Goal: Task Accomplishment & Management: Manage account settings

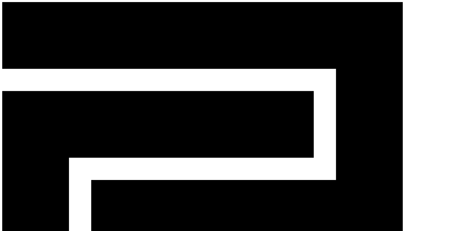
drag, startPoint x: 133, startPoint y: 23, endPoint x: 118, endPoint y: 24, distance: 15.1
drag, startPoint x: 210, startPoint y: 66, endPoint x: 256, endPoint y: 68, distance: 45.5
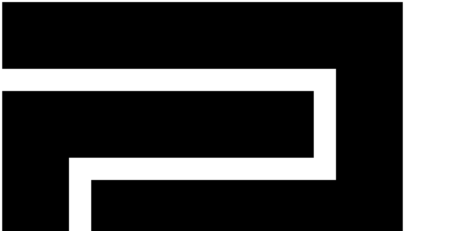
copy td "267461@gmail.com"
drag, startPoint x: 366, startPoint y: 67, endPoint x: 367, endPoint y: 70, distance: 2.9
select select "********"
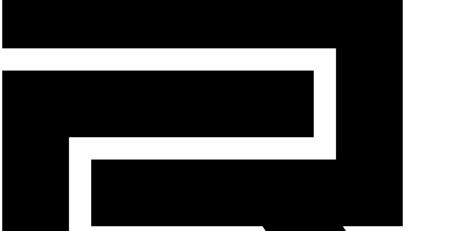
scroll to position [52, 0]
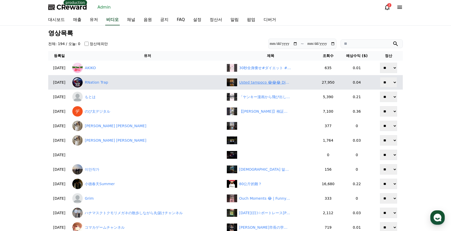
click at [255, 84] on div "Usted tampoco 😂😂😂 Diablos sñrta 😂" at bounding box center [265, 82] width 52 height 5
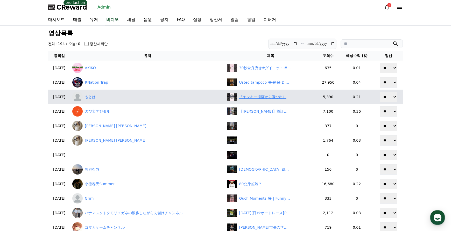
click at [260, 99] on div "「ヤンキー漫画から飛び出した」今井達也に関する雑学　#プロ野球 #埼玉西武ライオンズ #今井達也" at bounding box center [265, 96] width 52 height 5
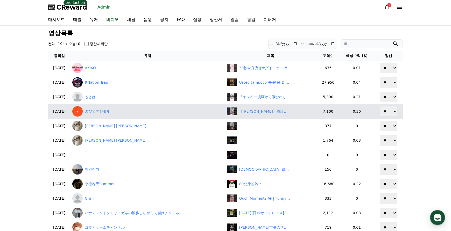
click at [267, 112] on div "【小林李衣奈】検証！怒らないで！あまりの公平性のなさに苦言を呈する美人すぎるお天気キャスターりーちゃん【ウェザーニュースLiVE切り抜き】 #かわいい" at bounding box center [265, 111] width 52 height 5
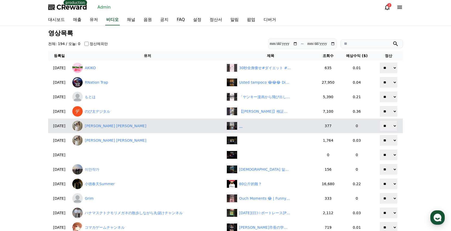
click at [272, 125] on div "‎ ‎ ‎ ‎" at bounding box center [271, 126] width 88 height 8
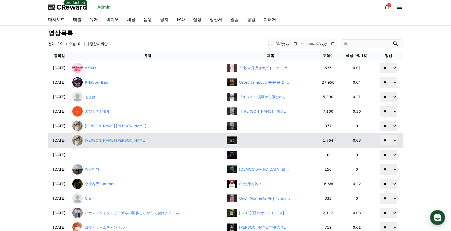
click at [264, 140] on div "‎ ‎ ‎ ‎ ‎ ‎" at bounding box center [271, 141] width 88 height 8
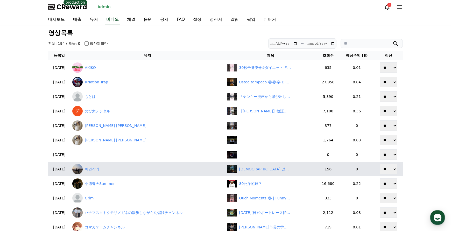
scroll to position [26, 0]
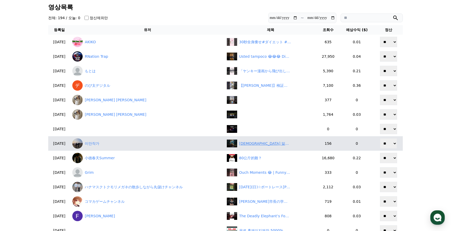
click at [252, 145] on div "부처님 말씀(562), "‘아뢰야식의 바다’", #부처님 #불경 #지혜 #불교 #조계종 #석가모니" at bounding box center [265, 143] width 52 height 5
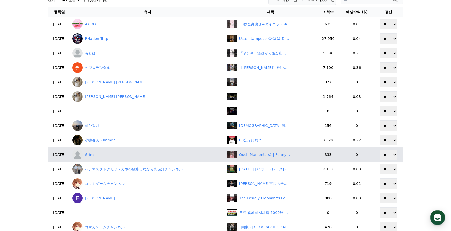
scroll to position [52, 0]
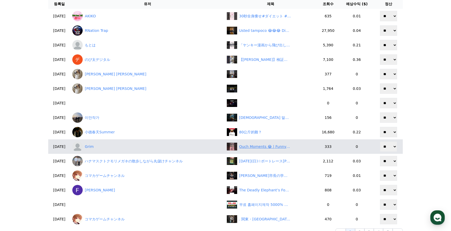
click at [262, 147] on div "Ouch Moments 😂 | Funny & Painful Fails #21" at bounding box center [265, 146] width 52 height 5
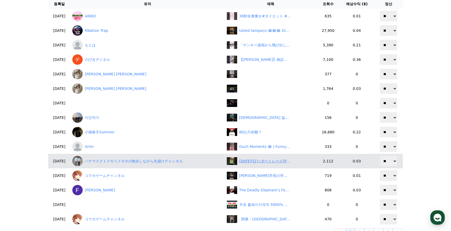
click at [270, 161] on div "2025年08月31日(日)☆ボートレース若松最終日優勝戦#競艇#予想#ボートレース#shorts" at bounding box center [265, 161] width 52 height 5
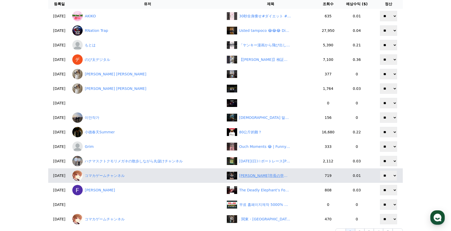
click at [264, 176] on div "伊東市長の学歴詐称問題、議会で不信任案可決へ" at bounding box center [265, 175] width 52 height 5
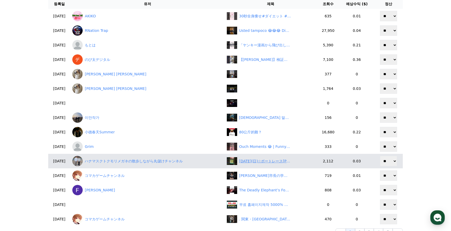
scroll to position [78, 0]
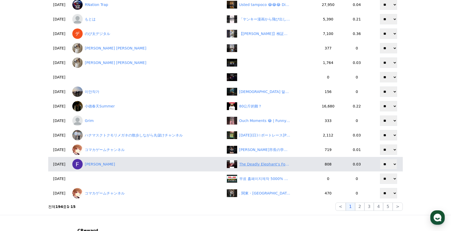
click at [267, 166] on div "The Deadly Elephant’s Foot of Chernobyl (Rare Footage)" at bounding box center [265, 164] width 52 height 5
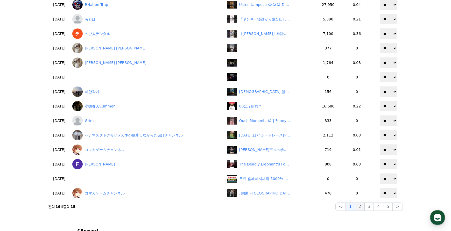
click at [365, 209] on button "2" at bounding box center [369, 207] width 9 height 8
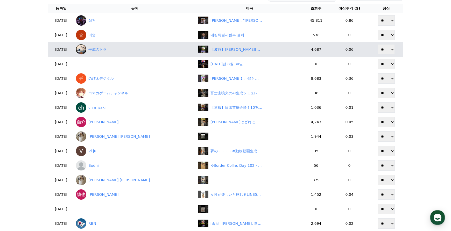
scroll to position [0, 0]
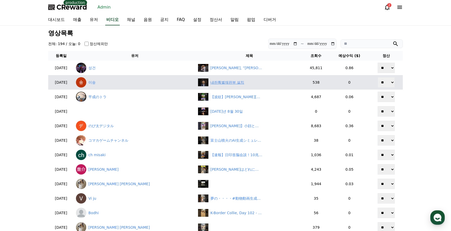
click at [213, 83] on div "내란특별재판부 설치" at bounding box center [228, 82] width 34 height 5
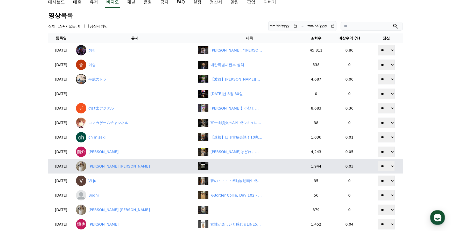
scroll to position [52, 0]
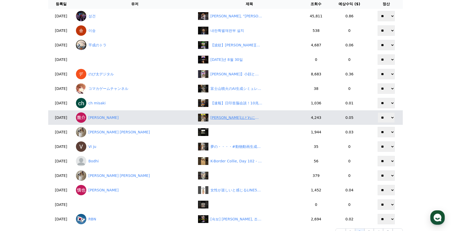
click at [214, 120] on div "キミはどれに当てはまる？www" at bounding box center [237, 117] width 52 height 5
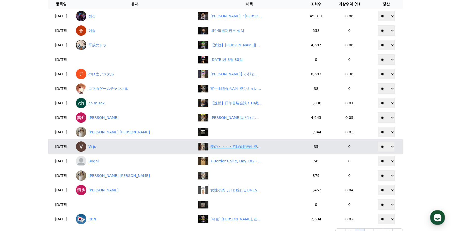
click at [222, 149] on div "夢の・・・・#動物動画生成ai#癒し音楽#癒し動画 #動物動画生成ai#癒し音楽 #piano" at bounding box center [237, 146] width 52 height 5
click at [220, 147] on div "夢の・・・・#動物動画生成ai#癒し音楽#癒し動画 #動物動画生成ai#癒し音楽 #piano" at bounding box center [237, 146] width 52 height 5
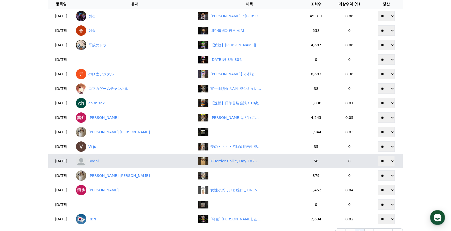
click at [235, 160] on div "K-Border Collie, Day 102 - Mom Chasing Her Playful Puppies 🐶💨❤️" at bounding box center [237, 161] width 52 height 5
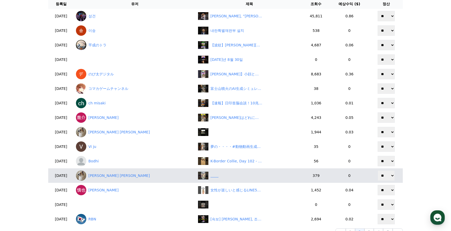
click at [216, 179] on div "‎ ‎ ‎ ‎ ‎ ‎ ‎ ‎" at bounding box center [249, 176] width 103 height 8
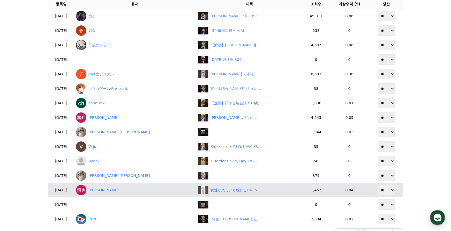
click at [223, 189] on div "女性が楽しいと感じるLINE5選#恋愛 #恋愛雑学 #shorts" at bounding box center [237, 190] width 52 height 5
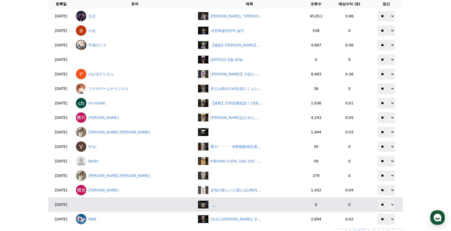
click at [212, 206] on div "‎ ‎ ‎ ‎ ‎ ‎" at bounding box center [249, 205] width 103 height 8
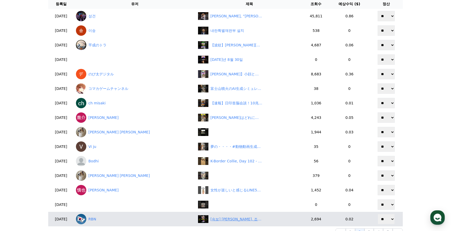
click at [227, 219] on div "[속보] 송언석, 조폭 살인자 조카 변호한 대통령 자격있냐?" at bounding box center [237, 219] width 52 height 5
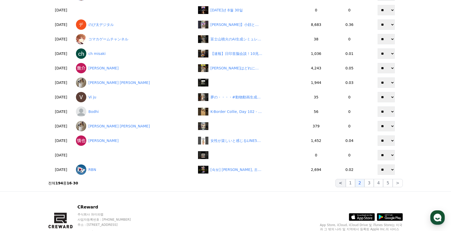
scroll to position [104, 0]
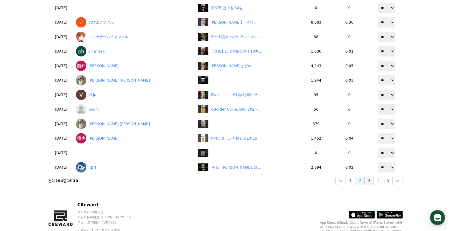
click at [383, 183] on button "3" at bounding box center [387, 181] width 9 height 8
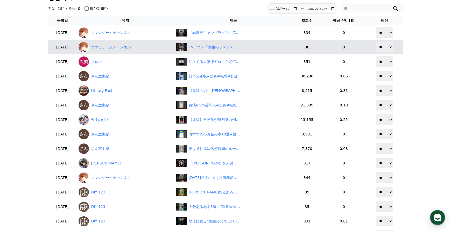
scroll to position [26, 0]
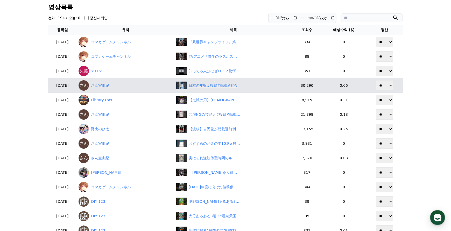
click at [215, 86] on div "日本の年収#投資#転職#貯金" at bounding box center [213, 85] width 49 height 5
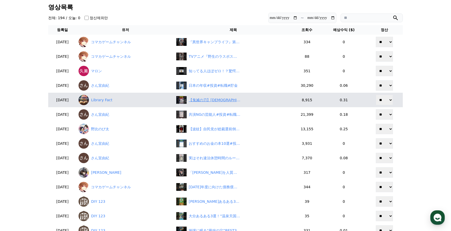
click at [214, 101] on div "【鬼滅の刃】甘露寺蜜璃の“筋肉密度8倍”はチートすぎ！？" at bounding box center [215, 100] width 52 height 5
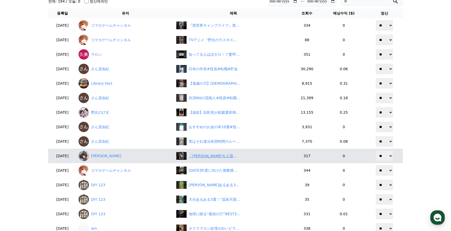
scroll to position [52, 0]
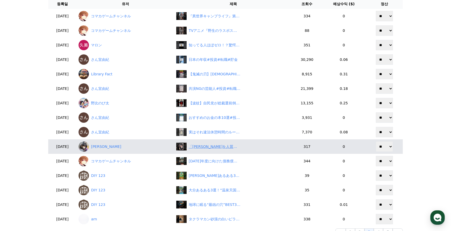
click at [219, 146] on div "「未来を人質にする教師を、女子高生が秒で論破」#Shorts#学校の闇#教師の脅し#内申#クズ行動#ヒロイン結衣#ユーモアで論破#生存戦略#未来は自分で決める" at bounding box center [215, 146] width 52 height 5
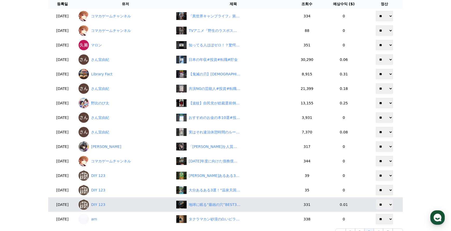
scroll to position [78, 0]
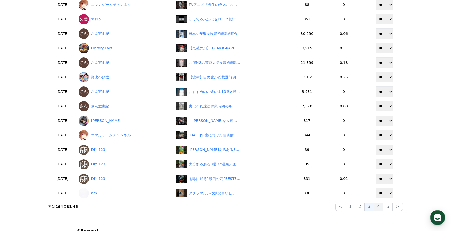
click at [378, 208] on button "4" at bounding box center [378, 207] width 9 height 8
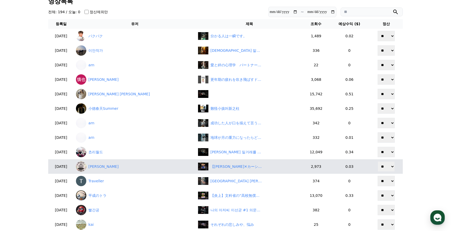
scroll to position [26, 0]
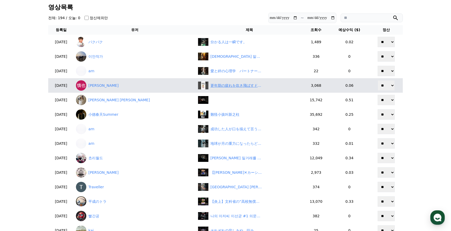
click at [212, 86] on div "更年期の疲れを吹き飛ばすドリンク5選#更年期 #健康 #健康雑学 #shorts" at bounding box center [237, 85] width 52 height 5
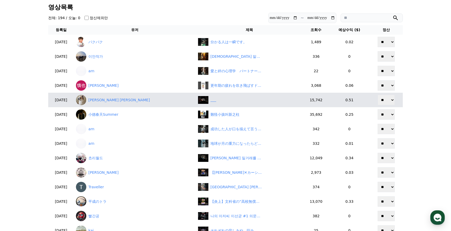
click at [211, 100] on div "‎ ‎ ‎ ‎ ‎ ‎" at bounding box center [214, 100] width 6 height 5
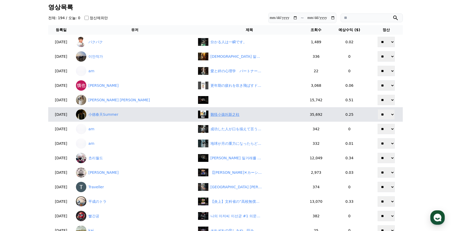
click at [216, 117] on div "難怪小孩叫新之柱" at bounding box center [225, 114] width 29 height 5
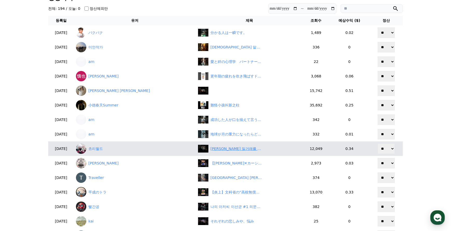
scroll to position [52, 0]
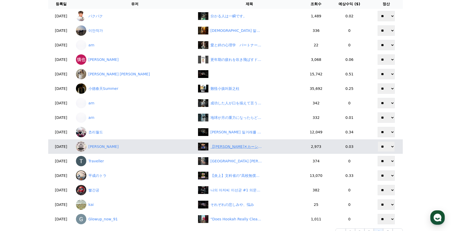
click at [215, 145] on div "【大谷翔平✕カーショー】大谷は明らかに規格外の才能だよ！" at bounding box center [237, 146] width 52 height 5
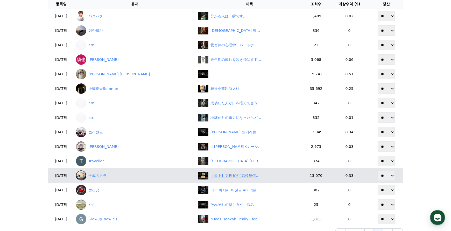
click at [218, 176] on div "【炎上】文科省の“高校無償化”が大問題！「結局増税じゃん」にネット激怒　#shorts" at bounding box center [237, 175] width 52 height 5
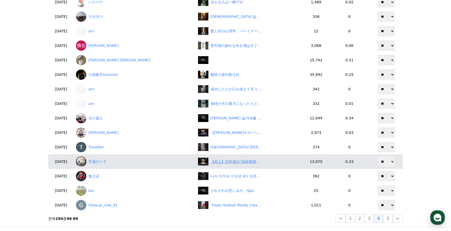
scroll to position [78, 0]
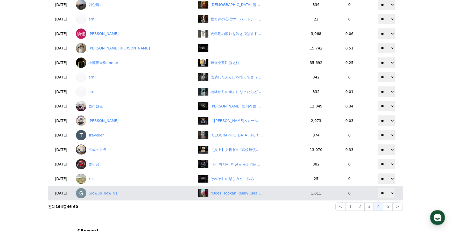
click at [223, 194] on div "“Does Hookah Really Clear Smoking? 🚬💨 Truth Revealed!”#viral #trend #shorts" at bounding box center [237, 193] width 52 height 5
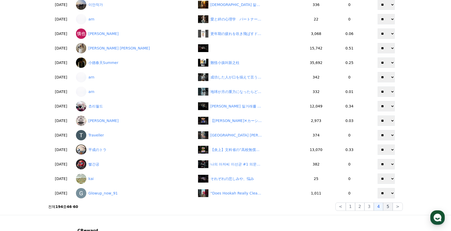
click at [387, 208] on button "5" at bounding box center [387, 207] width 9 height 8
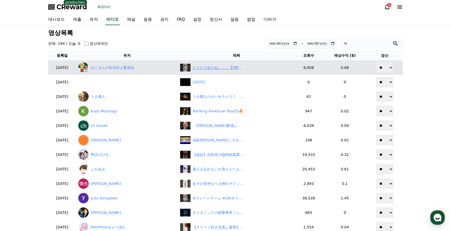
scroll to position [0, 0]
click at [217, 67] on div "とうとう出たね。。。【田久保市長】図書館は新しくしないが、温泉付き図書館を建てたい件　#伊東市　#田久保市長" at bounding box center [219, 67] width 52 height 5
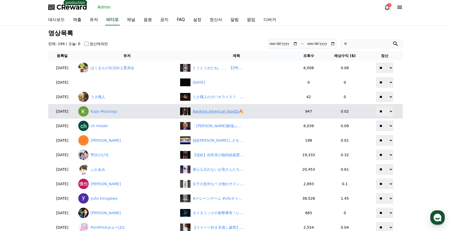
click at [216, 111] on div "Ranking American food😉🔥" at bounding box center [218, 111] width 51 height 5
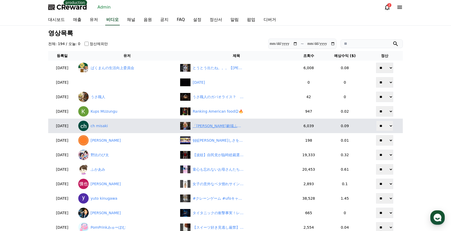
click at [218, 125] on div "「岸田劇場ふたたび！“自民党いらない”発言に総ツッコミ」" at bounding box center [219, 125] width 52 height 5
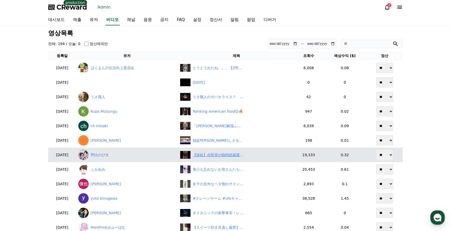
click at [227, 155] on div "【波紋】自民党が臨時総裁選で議員名公表！「独裁そのもの」と批判殺到　#shorts" at bounding box center [219, 155] width 52 height 5
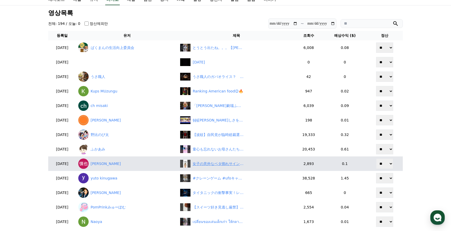
scroll to position [52, 0]
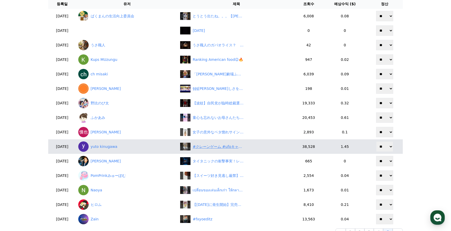
click at [212, 147] on div "#クレーンゲーム #ufoキャッチャー #shorts #short #shortvideo #shortsfeed #ROUND1 #ﾍﾞﾈｸｽ #クレゲ …" at bounding box center [219, 146] width 52 height 5
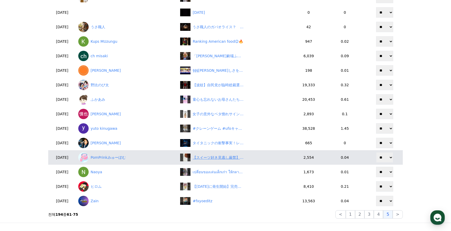
scroll to position [78, 0]
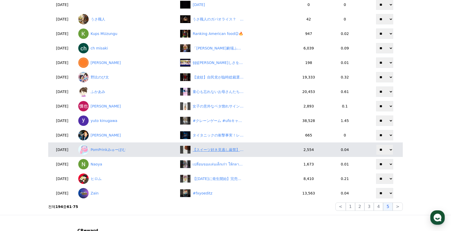
click at [214, 149] on div "【スイーツ好き見逃し厳禁】ハンドメイドリップケースの嬉しいお知らせ！【コスメパッケージ作家】" at bounding box center [219, 149] width 52 height 5
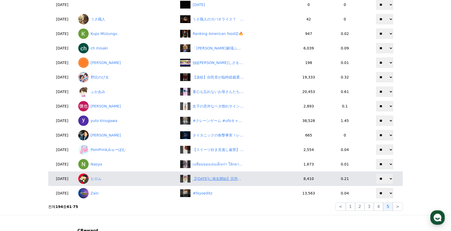
click at [225, 179] on div "【9月2日に発生開始】完売前に即買いすべきセブンの神商品7選！！#セブン #セブン新作" at bounding box center [219, 178] width 52 height 5
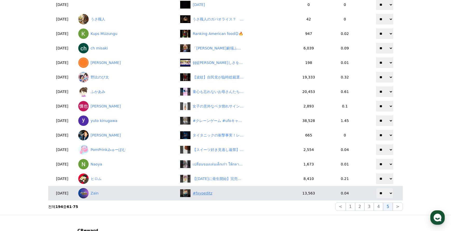
click at [212, 195] on div "#fxyoeditz" at bounding box center [203, 193] width 20 height 5
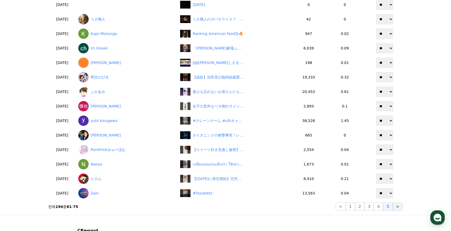
click at [399, 207] on button ">" at bounding box center [398, 207] width 10 height 8
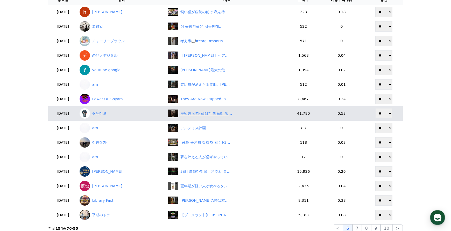
scroll to position [26, 0]
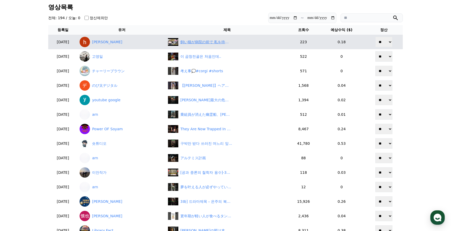
click at [213, 44] on div "飼い猫が病院の前で 私を待っていた！#cat" at bounding box center [207, 41] width 52 height 5
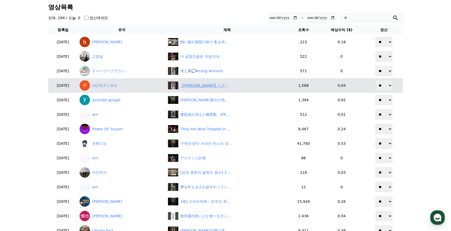
click at [210, 86] on div "【戸北美月】ヘアドネーションのために伸ばしていた髪を切った美人すぎるお天気キャスターみーちゃん！【ウェザーニュースLiVE切り抜き】 #かわいい" at bounding box center [207, 85] width 52 height 5
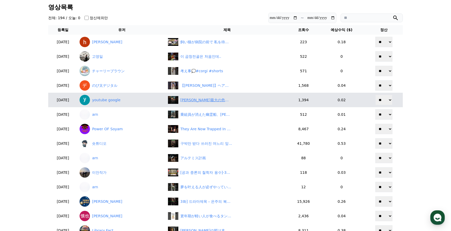
click at [212, 102] on div "北条氏康最大の危機 #戦国時代 #歴史 #北条氏康" at bounding box center [207, 100] width 52 height 5
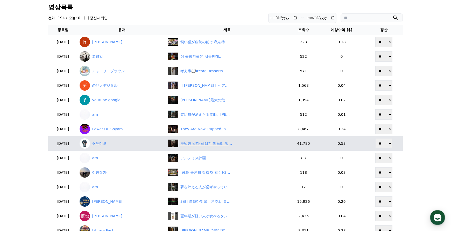
click at [221, 145] on div "구박만 받다 쓰러진 며느리 앞에 조상신이 나타났다 #숏챠 #shortcha #조상신과 시댁을 묵사발 냈습니다" at bounding box center [207, 143] width 52 height 5
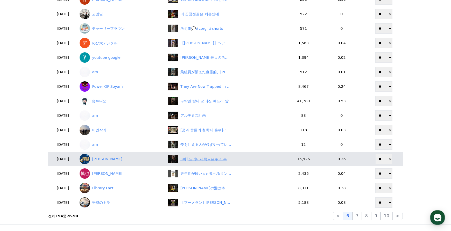
scroll to position [78, 0]
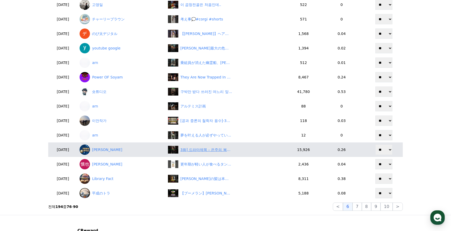
click at [204, 150] on div "3화] 드라마제목 – 은주의 복수, 드디어 시작되다" at bounding box center [207, 149] width 52 height 5
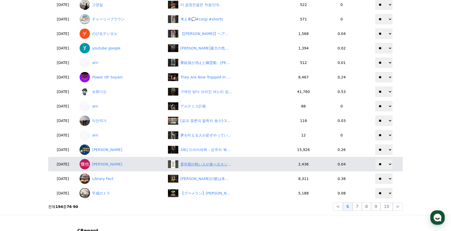
click at [205, 165] on div "更年期が軽い人が食べるタンパク質5選#健康 #健康雑学 #更年期 #shorts" at bounding box center [207, 164] width 52 height 5
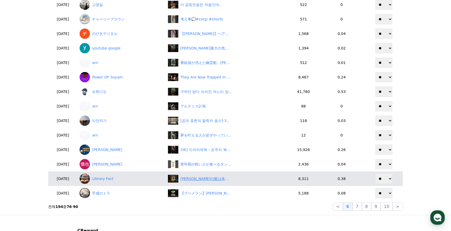
click at [214, 181] on div "マリー・アントワネットの髪は本当に“一夜で白く”なったのか？" at bounding box center [207, 178] width 52 height 5
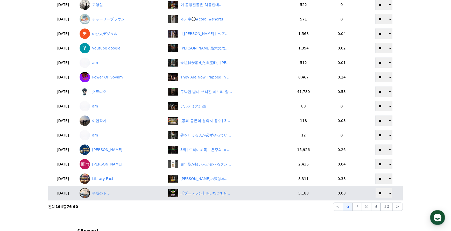
click at [221, 196] on div "【ブーメラン】石破支持率39％でドヤ顔も…選挙500万票減の現実に国民失笑！　#shorts" at bounding box center [207, 193] width 52 height 5
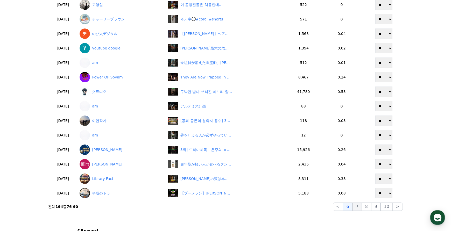
click at [362, 208] on button "7" at bounding box center [366, 207] width 9 height 8
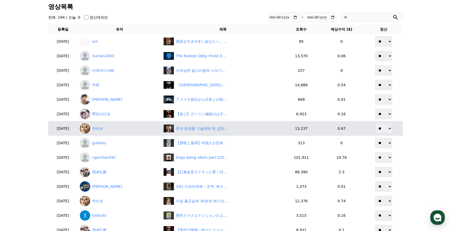
scroll to position [26, 0]
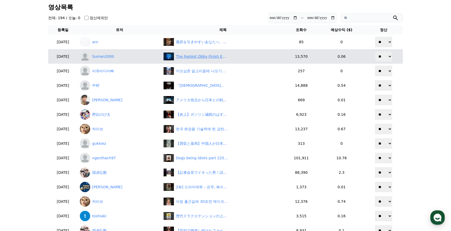
click at [198, 58] on div "The Fastest Obby Finish Ever 😱🥶 #trollface #edits" at bounding box center [202, 56] width 52 height 5
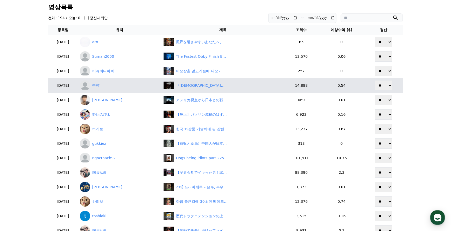
click at [198, 86] on div "『ロシア人は貯蓄しない』〜日露家族の日常〜 #海外移住" at bounding box center [202, 85] width 52 height 5
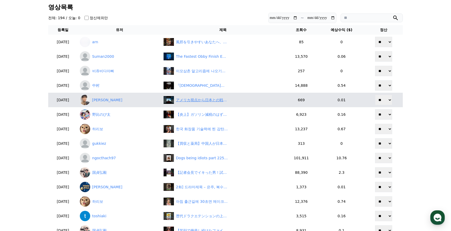
click at [200, 102] on div "アメリカ視点から日本との戦争を描いた作品がヤバすぎる!!『父親たちの星条旗』" at bounding box center [202, 100] width 52 height 5
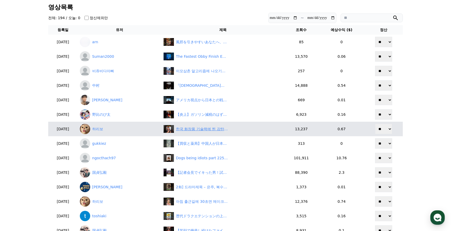
click at [201, 129] on div "한국 화장품 기술력에 찐 감탄한 흑인누님" at bounding box center [202, 129] width 52 height 5
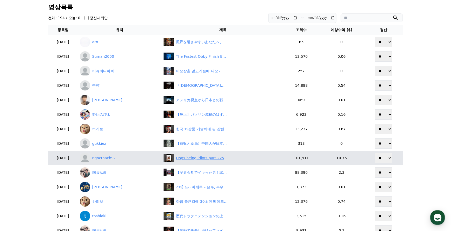
click at [213, 160] on div "Dogs being idiots part 225: Dog with attitude 🤣#funnydog #funnypet #cutedog #do…" at bounding box center [202, 158] width 52 height 5
click at [203, 161] on div "Dogs being idiots part 225: Dog with attitude 🤣#funnydog #funnypet #cutedog #do…" at bounding box center [202, 158] width 52 height 5
click at [115, 158] on link "ngocthach97" at bounding box center [120, 158] width 80 height 10
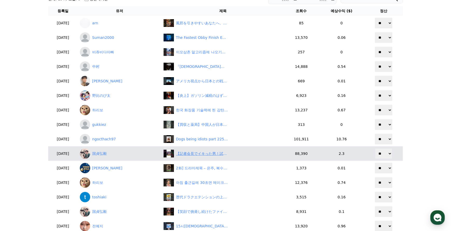
scroll to position [78, 0]
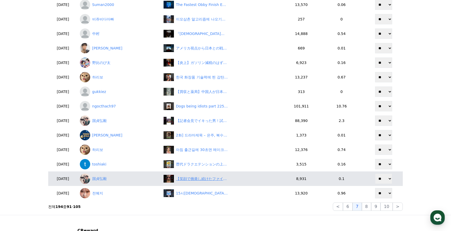
click at [209, 179] on div "【笑顔で挑発し続けたファイターが崩れ落ちた瞬間】#格闘技#mma #総合格闘技 #shorts" at bounding box center [202, 178] width 52 height 5
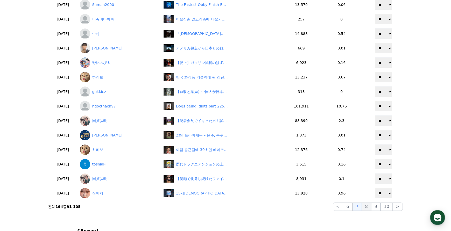
click at [381, 210] on button "8" at bounding box center [387, 207] width 12 height 8
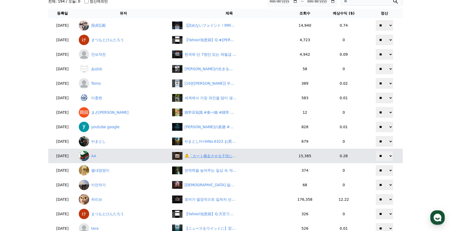
scroll to position [52, 0]
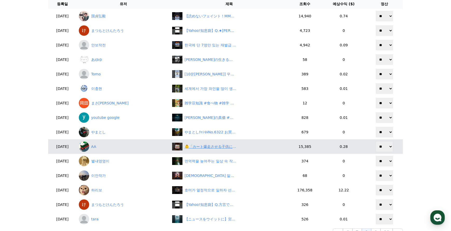
click at [210, 148] on div "👶「カート爆走させる子供に暴力？」 #shorts" at bounding box center [211, 146] width 52 height 5
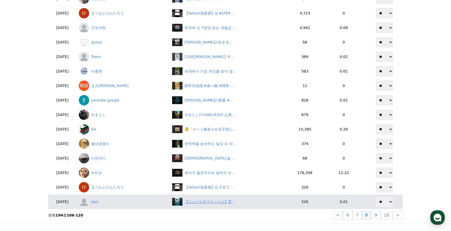
scroll to position [78, 0]
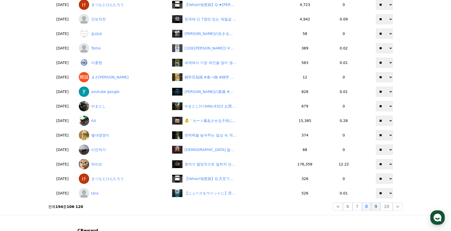
click at [375, 205] on button "9" at bounding box center [375, 207] width 9 height 8
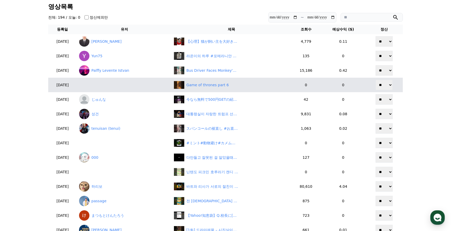
scroll to position [26, 0]
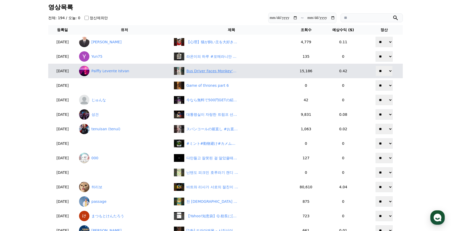
click at [198, 68] on div "Bus Driver Faces Monkey's Wrath After Cruel Act! #shorts" at bounding box center [213, 70] width 52 height 5
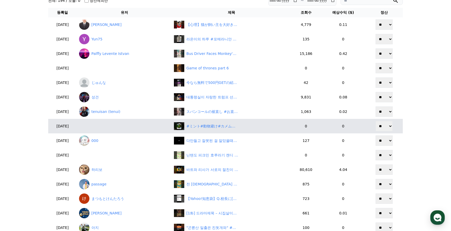
scroll to position [78, 0]
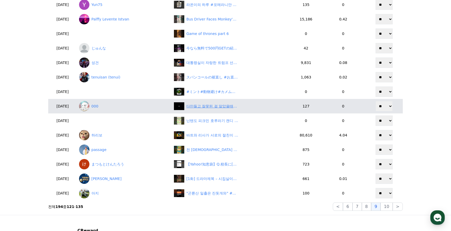
click at [204, 108] on div "다만들고 잘못된 걸 알았을때?? #재봉틀 #재봉틀기초 #미싱 #소잉 #옷만들기" at bounding box center [213, 106] width 52 height 5
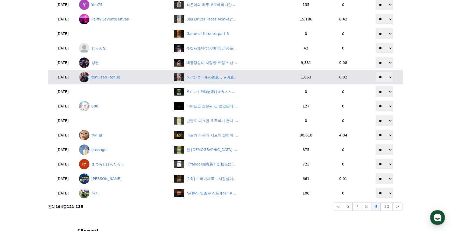
click at [211, 75] on div "スパンコールの裾直し #お直し #リフォーム #ドレス #ハンドメイド #ソーイング" at bounding box center [213, 77] width 52 height 5
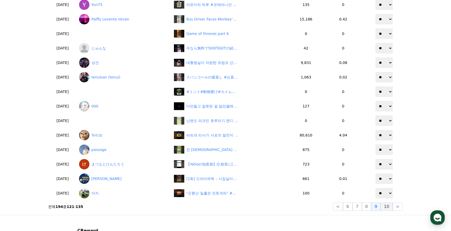
click at [389, 209] on button "10" at bounding box center [387, 207] width 12 height 8
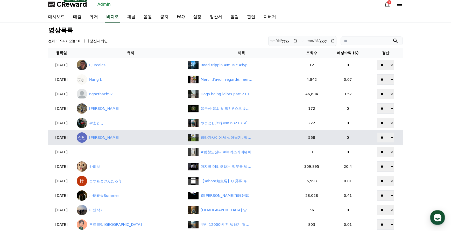
scroll to position [0, 0]
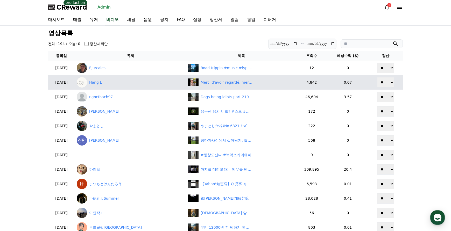
click at [207, 85] on div "Merci d'avoir regardé, merci pour vos likes et je vous souhaite bonne chance #f…" at bounding box center [241, 83] width 106 height 8
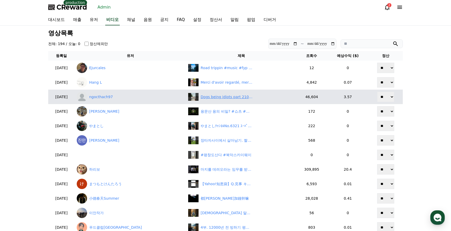
click at [194, 100] on div "Dogs being idiots part 210 😂| Funny dogs compilation #funnydog #funnypet #cuted…" at bounding box center [241, 97] width 106 height 8
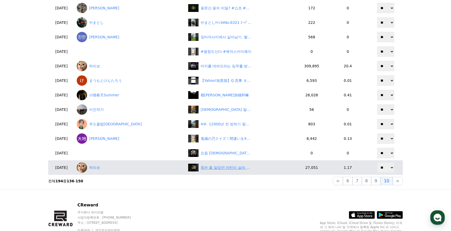
scroll to position [104, 0]
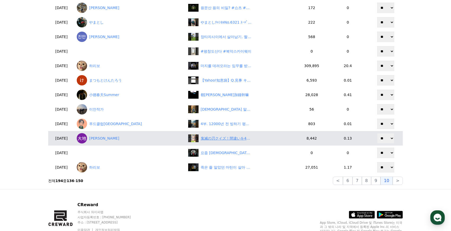
click at [203, 137] on div "鬼滅の刃クイズ！間違いを4つ探して！#shorts #鬼滅の刃 #demonslayer" at bounding box center [227, 138] width 52 height 5
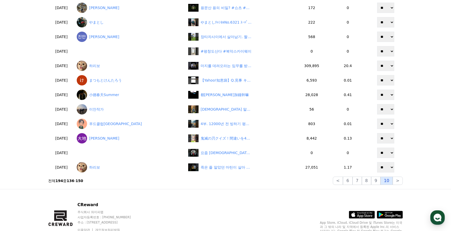
click at [392, 180] on button "10" at bounding box center [387, 181] width 12 height 8
click at [396, 181] on button ">" at bounding box center [398, 181] width 10 height 8
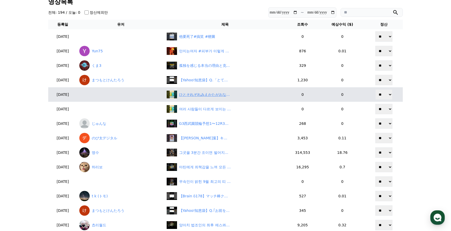
scroll to position [26, 0]
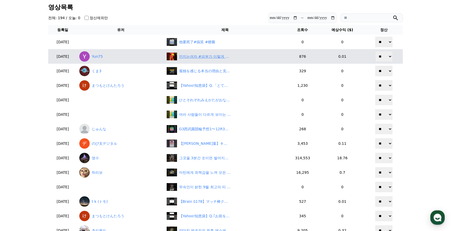
click at [209, 58] on div "만지는여자 #피부가 이렇게 변한다고? 아로셀 팩 실화임 #피부광채 #피부탄력 #연애레벨업 #뷰티추천 #피부관리템 #스킨케어 #썰채널 #썰 #썰…" at bounding box center [205, 56] width 52 height 5
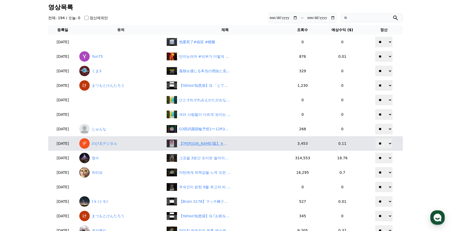
click at [192, 147] on div "【田辺真南葉】キャスターになった元アイドルの美人すぎるお天気キャスターまなっはー【ウェザーニュースLiVE切り抜き】 #かわいい" at bounding box center [225, 144] width 117 height 8
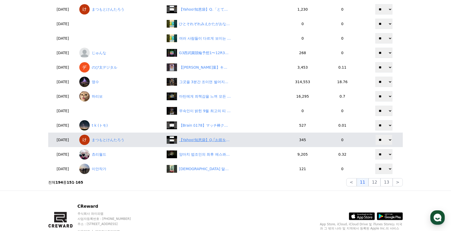
scroll to position [104, 0]
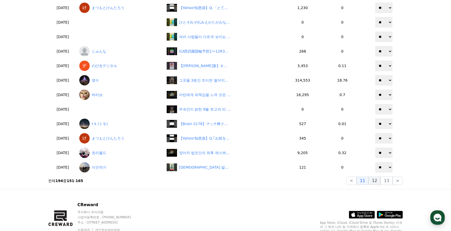
click at [381, 183] on button "12" at bounding box center [387, 181] width 12 height 8
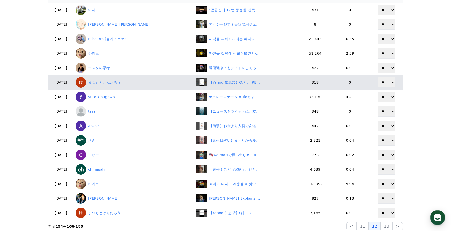
scroll to position [0, 0]
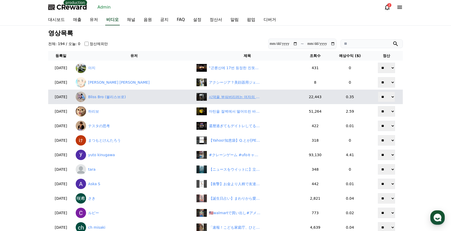
click at [214, 97] on div "시댁을 부숴버리려는 여자의 이야기 3화, 복수는나의것 | 깜포" at bounding box center [235, 96] width 52 height 5
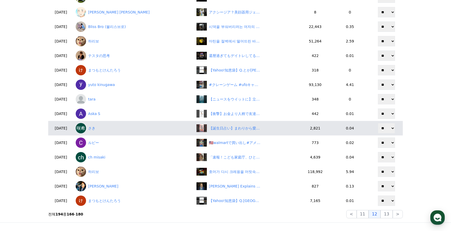
scroll to position [78, 0]
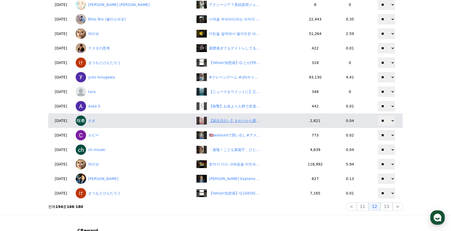
click at [209, 121] on div "【誕生日占い】まわりから愛される誕生日ランキング100│スピリチュアル誕生日占い#誕生日占い#誕生日ランキング#占い#スピリチュアル#開運#愛情 #short…" at bounding box center [235, 120] width 52 height 5
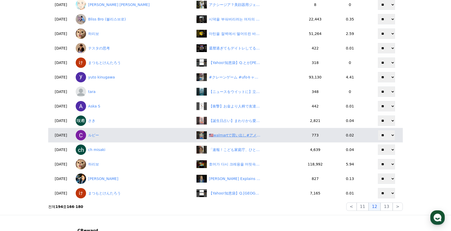
click at [218, 137] on div "🇺🇸walmartで買い出し#アメリカ生活 #食料品 #買い物 #国際夫婦 #アメリカ #walmart" at bounding box center [235, 135] width 52 height 5
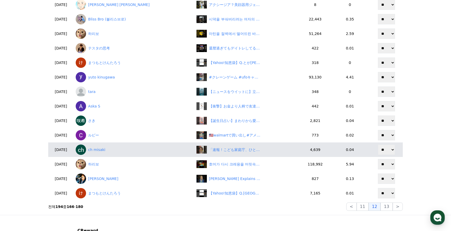
click at [206, 155] on td "「速報！こども家庭庁、ひとり親支援に117億円要求　“体験格差”是正も」" at bounding box center [248, 150] width 106 height 15
click at [209, 150] on div "「速報！こども家庭庁、ひとり親支援に117億円要求　“体験格差”是正も」" at bounding box center [235, 149] width 52 height 5
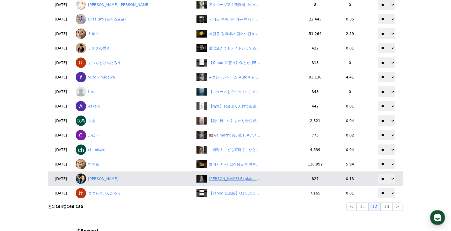
click at [236, 180] on div "Tarantino Explains How He Studies Directors! #quentintarantino Tarantino #FilmD…" at bounding box center [235, 178] width 52 height 5
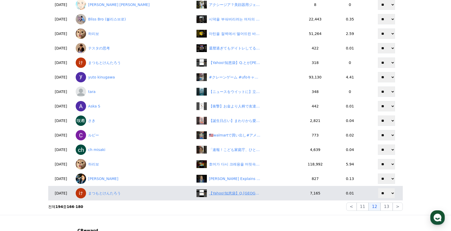
click at [210, 196] on div "【Yahoo!知恵袋】Q.新潟県出身の方、 「可愛い方言はすきですか？」 って、方言では何て言いますか？#shorts #yahoo知恵袋 #方言" at bounding box center [235, 193] width 52 height 5
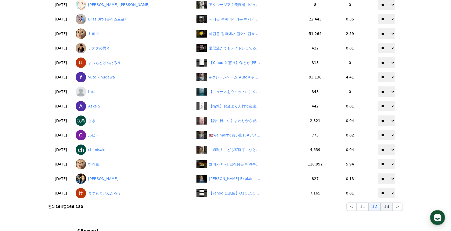
click at [390, 206] on button "13" at bounding box center [387, 207] width 12 height 8
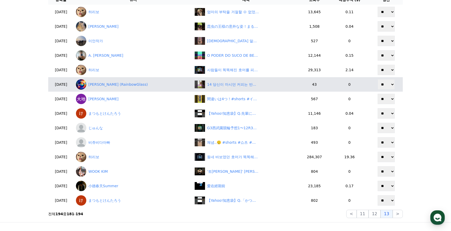
scroll to position [26, 0]
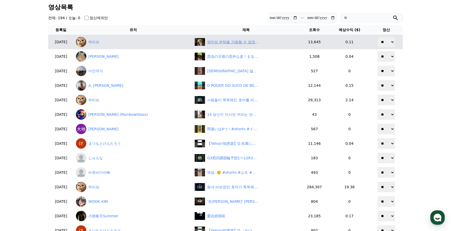
click at [214, 43] on div "엄마의 부탁을 거절할 수 없었던 딸" at bounding box center [233, 41] width 52 height 5
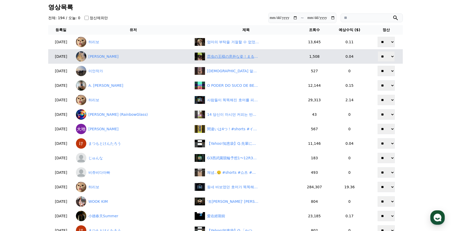
click at [228, 57] on div "昆虫の王様の意外な姿！まるで犬の様な格好で○○を飛ばす、カブトムシのおもしろい生態雑学" at bounding box center [233, 56] width 52 height 5
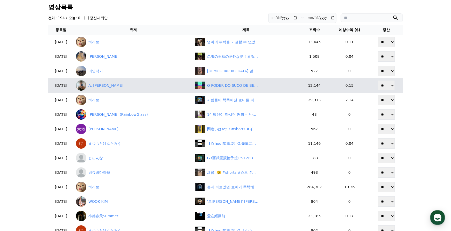
click at [222, 88] on div "O PODER DO SUCO DE BETERRABA #shorts" at bounding box center [233, 85] width 52 height 5
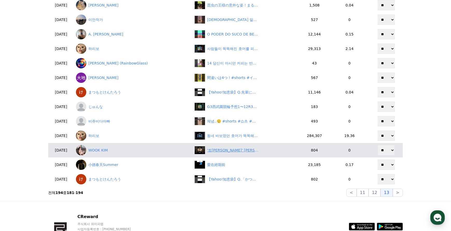
scroll to position [78, 0]
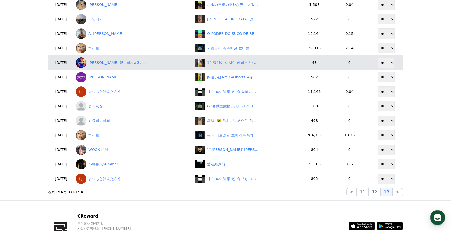
click at [221, 64] on div "14 당신이 마시던 커피는 반쪽짜리 가짜였습니다. #네스프레소버츄오 #캡슐커피머신 #홈카페 #커피머신추천 #크레마 #쿠팡꿀템 #쿠팡추천템" at bounding box center [233, 62] width 52 height 5
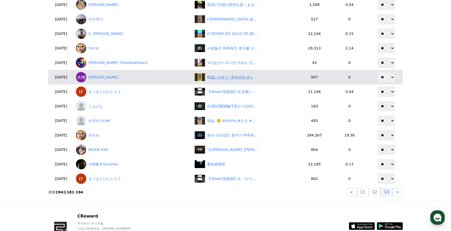
click at [235, 75] on div "間違いは4つ！#shorts #イタリアンブレインロット #italianbrainrot" at bounding box center [233, 77] width 52 height 5
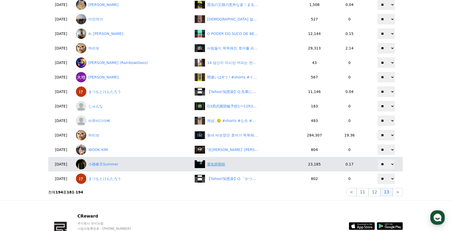
click at [221, 162] on div "愛在經期前" at bounding box center [216, 164] width 18 height 5
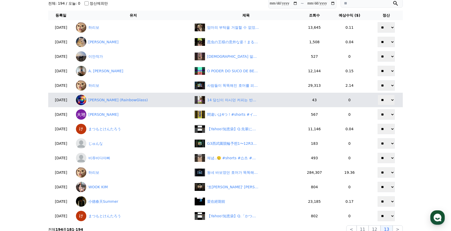
scroll to position [0, 0]
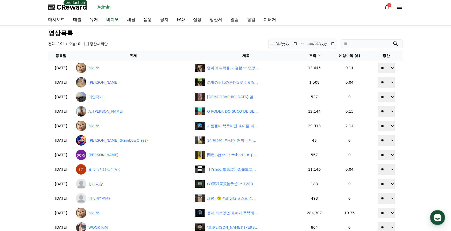
click at [53, 22] on link "대시보드" at bounding box center [56, 20] width 25 height 11
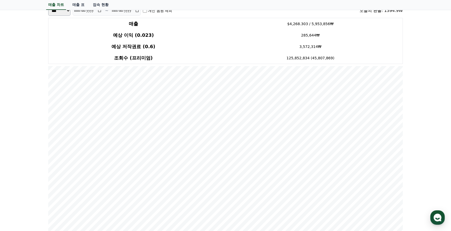
scroll to position [104, 0]
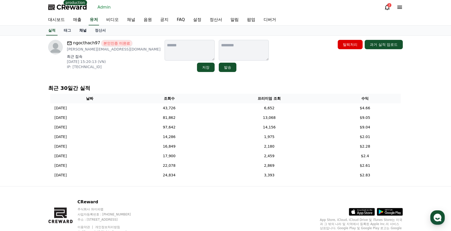
click at [87, 33] on link "채널" at bounding box center [83, 31] width 16 height 10
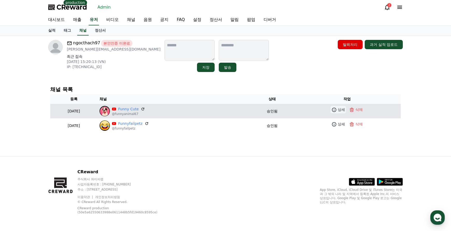
click at [334, 111] on icon at bounding box center [334, 109] width 5 height 5
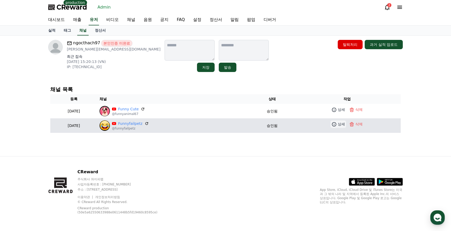
click at [337, 125] on icon at bounding box center [334, 124] width 5 height 5
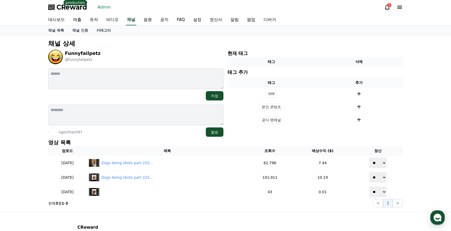
click at [136, 143] on p "영상 목록" at bounding box center [225, 142] width 355 height 7
click at [139, 142] on p "영상 목록" at bounding box center [225, 142] width 355 height 7
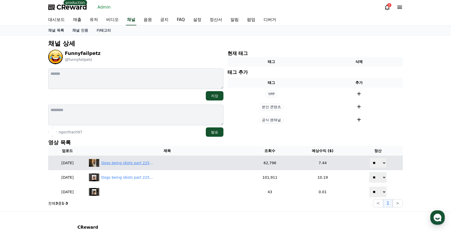
click at [138, 164] on div "Dogs being idiots part 225: Two dramatic dogs 🤣#funnydog #funnypet #cutedog #do…" at bounding box center [127, 163] width 52 height 5
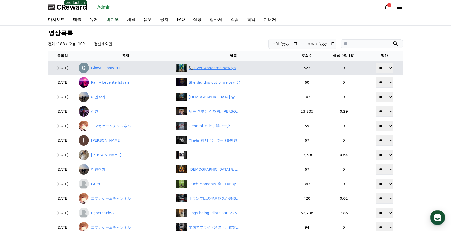
click at [224, 70] on div "📞 Ever wondered how your phone call connects in seconds? #shorts #viral #trend …" at bounding box center [215, 67] width 52 height 5
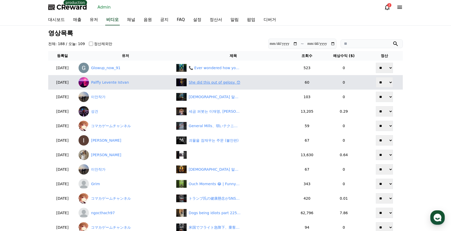
click at [226, 82] on div "She did this out of gelosy. 😯" at bounding box center [215, 82] width 52 height 5
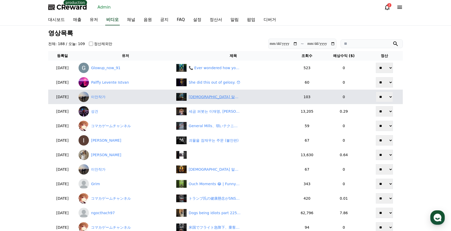
click at [221, 97] on div "부처님 말씀(473), "수행의 열단계의 종류" , #부처님 #불경 #지혜 #불교 #조계종 #석가모니 #화엄경" at bounding box center [215, 96] width 52 height 5
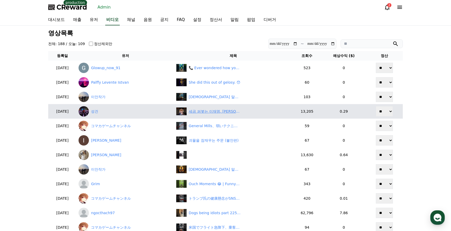
click at [220, 112] on div "세금 퍼붓는 이재명, 윤석열 대통령의 경고 재조명" at bounding box center [215, 111] width 52 height 5
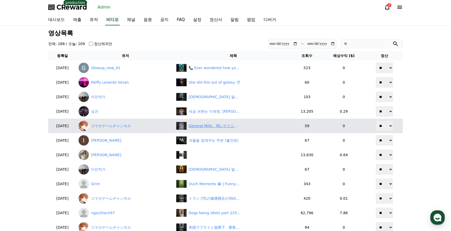
click at [211, 125] on div "General Mills、弱いテクニカル指標で株価安、投資環境に不透明感" at bounding box center [215, 125] width 52 height 5
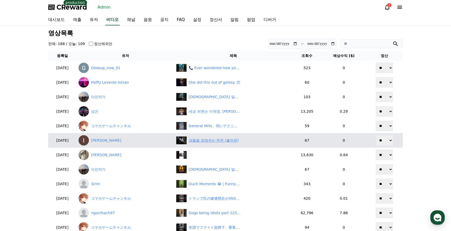
click at [215, 139] on div "괴물을 잠재우는 주문 (불안편)" at bounding box center [214, 140] width 50 height 5
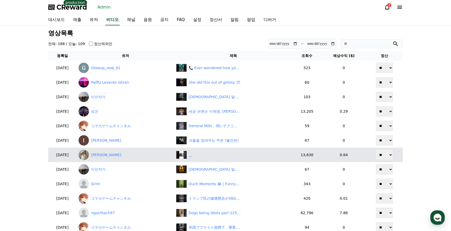
click at [217, 153] on div "‎ ‎ ‎ ‎" at bounding box center [233, 155] width 114 height 8
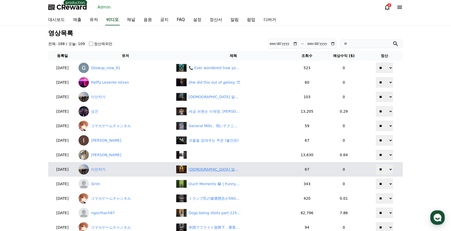
click at [225, 171] on div "부처님 말씀(471), ‘여래장(如來藏)의 씨앗’, #부처님 #불경 #지혜 #불교 #조계종 #석가모니 #화엄경" at bounding box center [215, 169] width 52 height 5
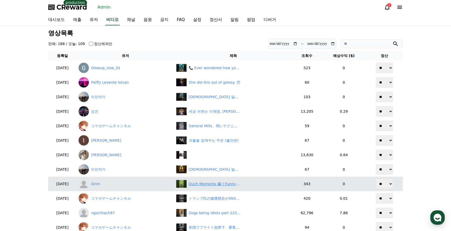
click at [231, 182] on div "Ouch Moments 😂 | Funny & Painful Fails #22" at bounding box center [215, 184] width 52 height 5
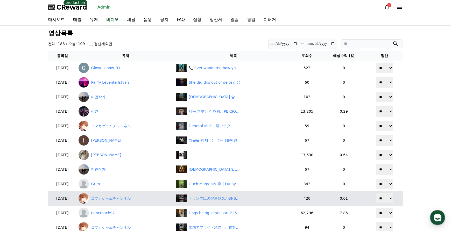
click at [231, 199] on div "トランプ氏の健康懸念がSNSで拡散、「トランプ死去」デマが広まる" at bounding box center [215, 198] width 52 height 5
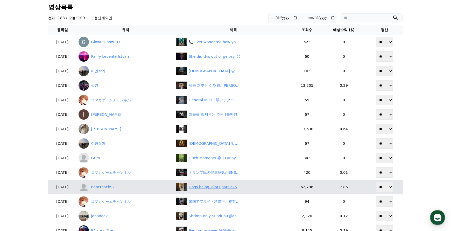
scroll to position [52, 0]
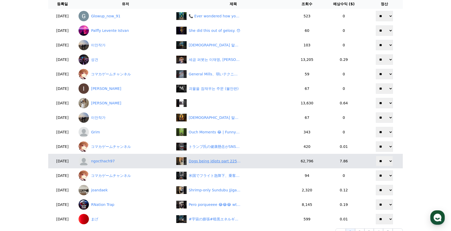
click at [230, 161] on div "Dogs being idiots part 225: Two dramatic dogs 🤣#funnydog #funnypet #cutedog #do…" at bounding box center [215, 161] width 52 height 5
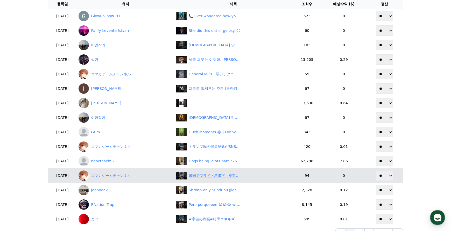
scroll to position [78, 0]
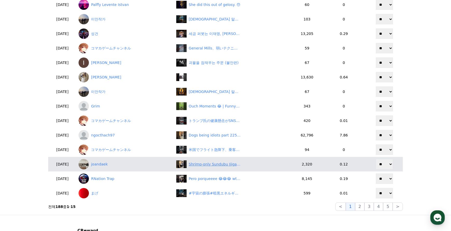
click at [221, 164] on div "Shrimp-only Sundubu Jjigae🍲 #koreanfood #tofu" at bounding box center [215, 164] width 52 height 5
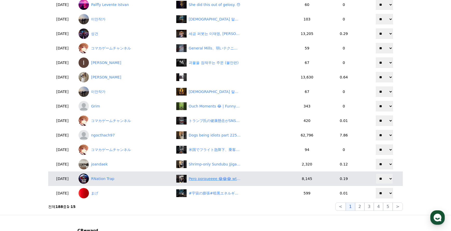
click at [218, 182] on div "Pero porqueeee 😂😂😂 wtf 😟😂" at bounding box center [215, 178] width 52 height 5
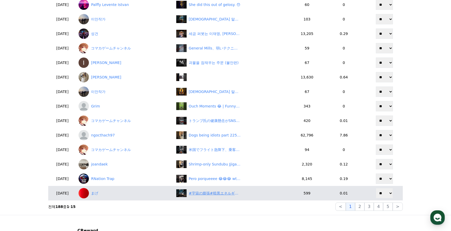
click at [229, 195] on div "#宇宙の膨張#暗黒エネルギー#DESI#宇宙最新研究#宇宙のひみつラボ" at bounding box center [215, 193] width 52 height 5
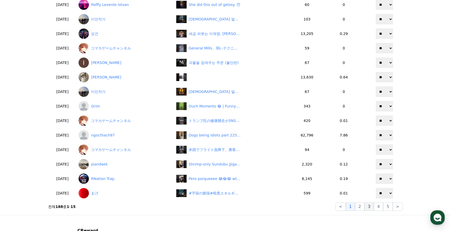
click at [383, 208] on button "3" at bounding box center [387, 207] width 9 height 8
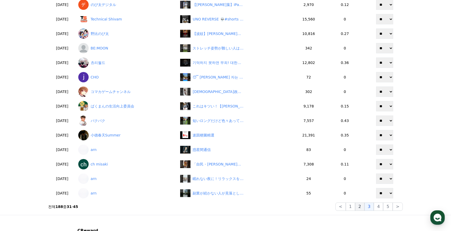
click at [364, 208] on button "2" at bounding box center [359, 207] width 9 height 8
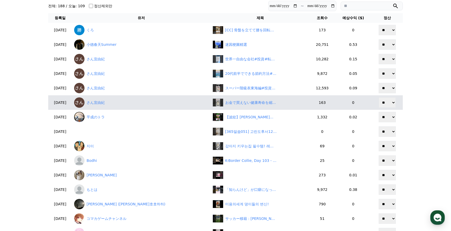
scroll to position [0, 0]
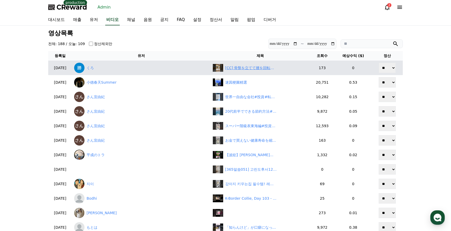
click at [225, 68] on div "[CC] 骨盤を立てて腰を回転させる" at bounding box center [251, 67] width 52 height 5
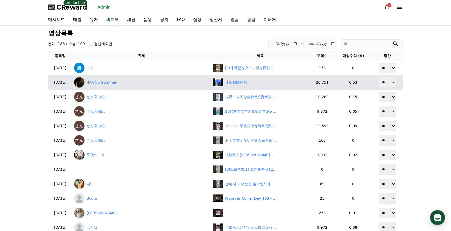
click at [225, 83] on div "迷因梗圖精選" at bounding box center [236, 82] width 22 height 5
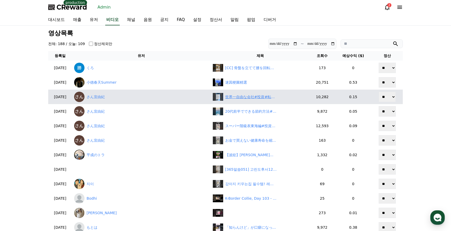
click at [225, 97] on div "世界一自由な会社#投資#転職#貯金" at bounding box center [251, 96] width 52 height 5
click at [114, 95] on link "さん宜由紀" at bounding box center [141, 97] width 135 height 10
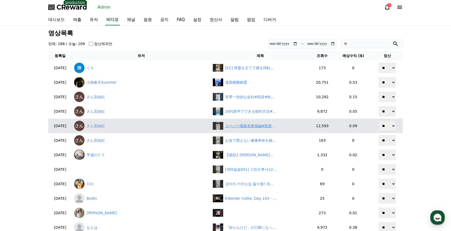
click at [225, 127] on div "スーパー階級表東海編#投資#転職#貯金" at bounding box center [251, 125] width 52 height 5
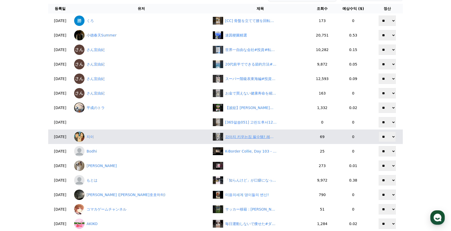
scroll to position [52, 0]
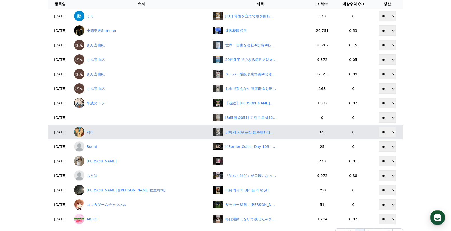
click at [225, 135] on div "강아지 키우는집 필수템! 레이캅 무선청소기 살균 진드기제거 강력한 흡입력까지!" at bounding box center [251, 132] width 52 height 5
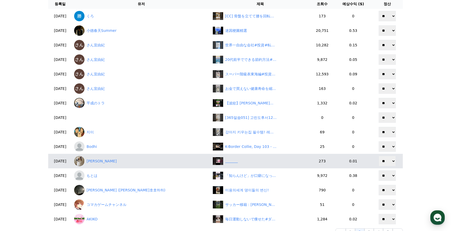
click at [225, 163] on div "‎ ‎ ‎ ‎ ‎ ‎ ‎ ‎ ‎ ‎ ‎ ‎" at bounding box center [231, 161] width 13 height 5
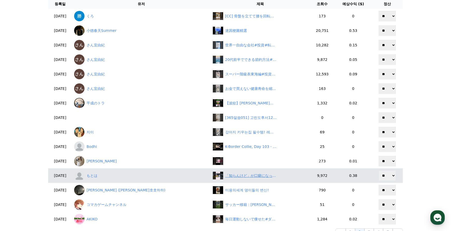
click at [229, 173] on div "「知らんけど」が口癖になったデュプランティエに関する雑学 #デュプランティエ #プロ野球 #阪神タイガース" at bounding box center [251, 175] width 52 height 5
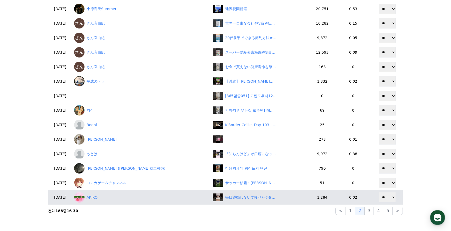
scroll to position [104, 0]
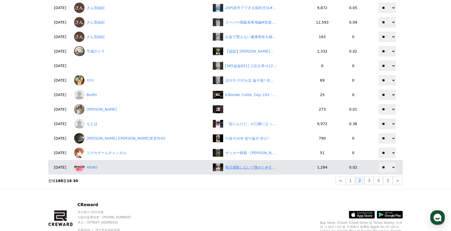
click at [225, 168] on div "毎日運動しないで痩せた#ダイエット #ダイエットママ #産後ダイエット #全身痩せ#宅トレ" at bounding box center [251, 167] width 52 height 5
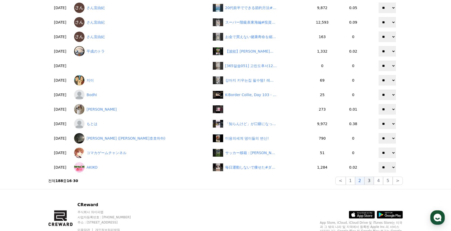
click at [383, 181] on button "3" at bounding box center [387, 181] width 9 height 8
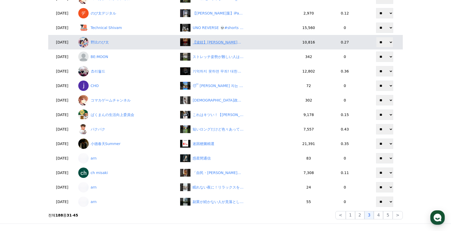
scroll to position [26, 0]
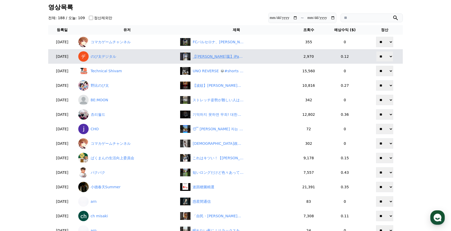
click at [222, 54] on div "【田辺真南葉】iPad紛失事件！なぜか手に持っている元アイドルで前職女子アナの美人すぎるお天気キャスターまなっはー【ウェザーニュースLiVE切り抜き】 #かわ…" at bounding box center [219, 56] width 52 height 5
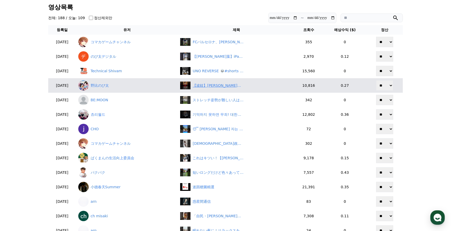
click at [220, 87] on div "【波紋】小林副大臣が石破執行部に反旗！「総裁選前倒し」訴えにネット騒然　#shorts" at bounding box center [219, 85] width 52 height 5
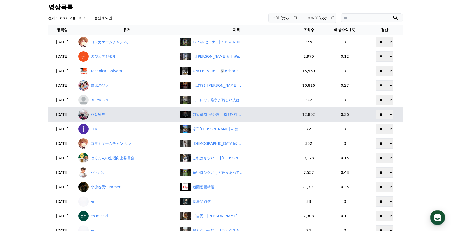
click at [222, 112] on div "기억하지 못하면 무죄! 대한민국 법 재판 / 에스콰이어 넷플릭스드라마" at bounding box center [219, 114] width 52 height 5
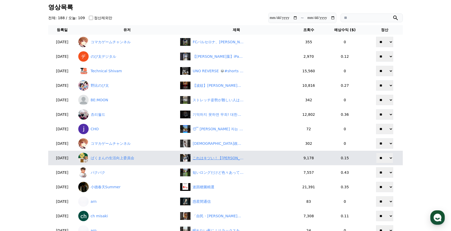
click at [225, 157] on div "これはキツい！【田久保市長】他市の高校生からもお祈り申し上げられてしまう　#伊東市　#田久保市長" at bounding box center [219, 158] width 52 height 5
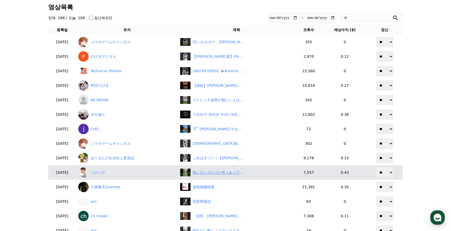
click at [218, 173] on div "短いロングだけど色々あって難しい" at bounding box center [219, 172] width 52 height 5
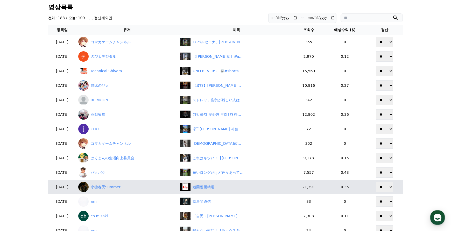
click at [233, 182] on td "迷因梗圖精選" at bounding box center [236, 187] width 116 height 15
click at [228, 187] on div "迷因梗圖精選" at bounding box center [236, 187] width 112 height 8
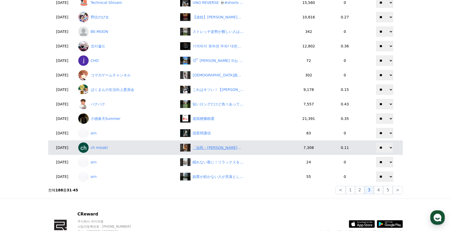
scroll to position [104, 0]
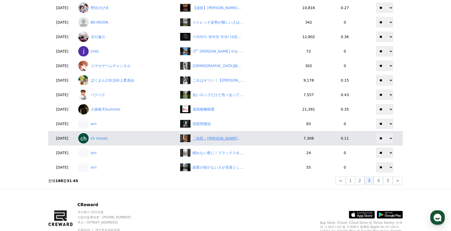
click at [217, 140] on div "「自民・森山幹事長『非常に怖いこと』党内と国民の乖離に危機感」" at bounding box center [219, 138] width 52 height 5
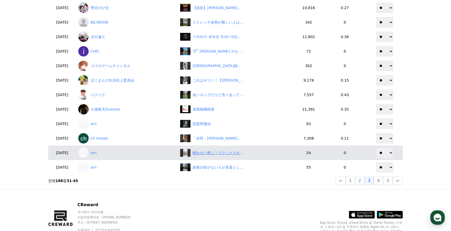
click at [224, 155] on div "眠れない夜に！リラックスを促す栄養素とは？" at bounding box center [219, 152] width 52 height 5
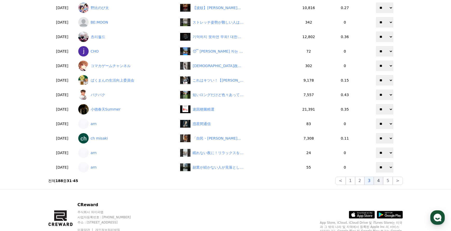
click at [378, 182] on button "4" at bounding box center [378, 181] width 9 height 8
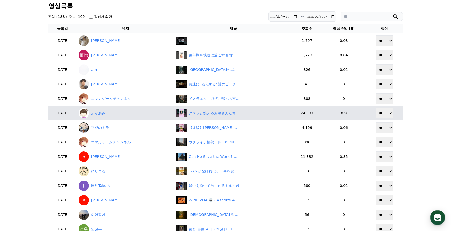
scroll to position [26, 0]
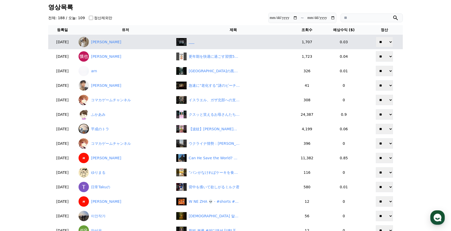
click at [218, 43] on div "‎ ‎ ‎ ‎ ‎ ‎" at bounding box center [233, 42] width 114 height 8
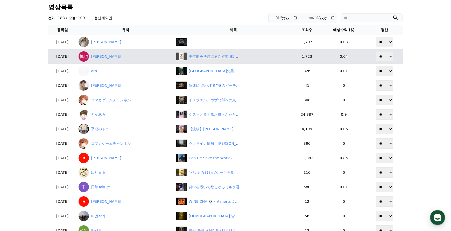
click at [215, 56] on div "更年期を快適に過ごす習慣5選#更年期 #健康 #健康雑学 #shorts" at bounding box center [215, 56] width 52 height 5
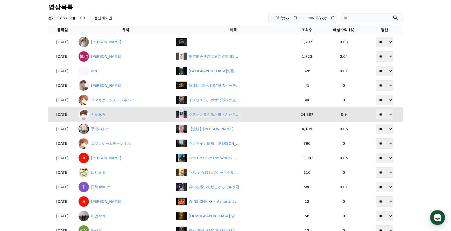
click at [210, 116] on div "クスッと笑えるお母さんたちの大沢たかお祭りｗｗｗ　#大沢たかお祭り" at bounding box center [215, 114] width 52 height 5
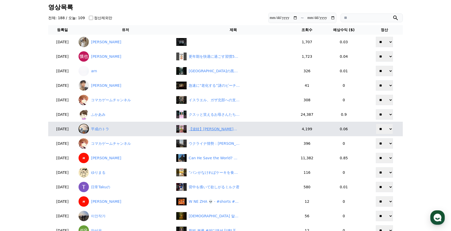
click at [209, 128] on div "【波紋】百田尚樹が神谷宗幣に激怒！「日本ファーストは嘘か？」にネット大荒れ　#shorts" at bounding box center [215, 129] width 52 height 5
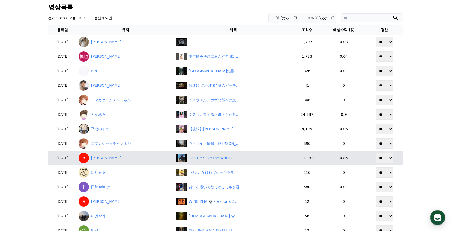
click at [210, 162] on div "Can He Save the World? 🥶 - #shorts #anime" at bounding box center [233, 158] width 114 height 8
click at [115, 160] on link "Hardik Maurya" at bounding box center [126, 158] width 94 height 10
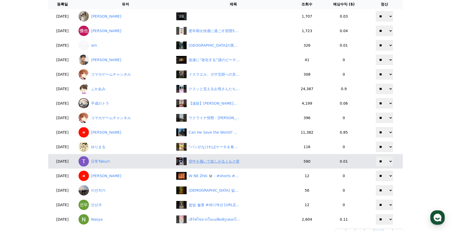
scroll to position [52, 0]
click at [214, 161] on div "背中を搔いて欲しがるミルク君" at bounding box center [214, 161] width 51 height 5
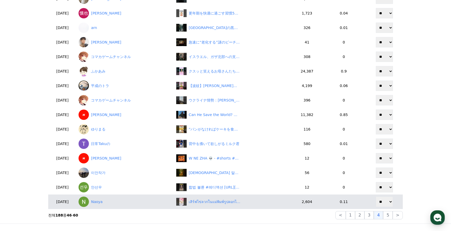
scroll to position [78, 0]
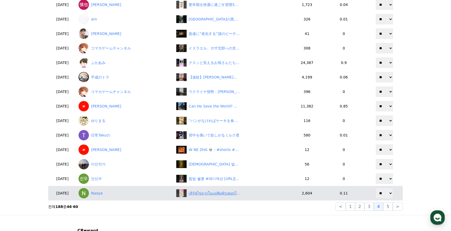
click at [233, 192] on div "เสิร์ฟไข่ลวกในแม่พิมพ์รูปดอกไม้🌸🥚" at bounding box center [215, 193] width 52 height 5
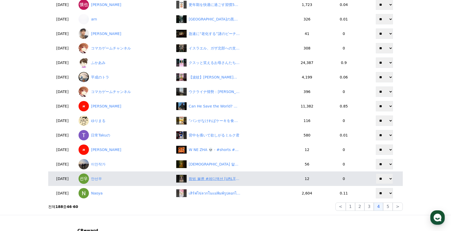
click at [218, 180] on div "합법 불륜 #레디액션 https://www.youtube.com/@readyaction #drama #드라마" at bounding box center [215, 178] width 52 height 5
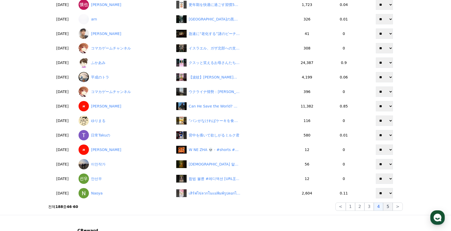
click at [390, 209] on button "5" at bounding box center [387, 207] width 9 height 8
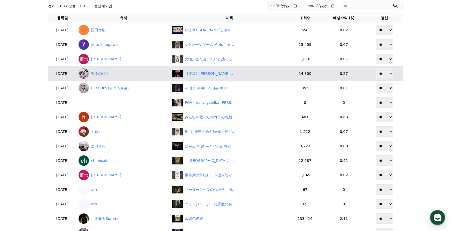
scroll to position [0, 0]
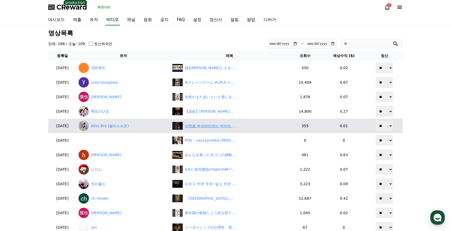
click at [211, 125] on div "시댁을 부숴버리려는 여자의 이야기 5화, 사람 VS 사람새끼 | 깜포" at bounding box center [211, 125] width 52 height 5
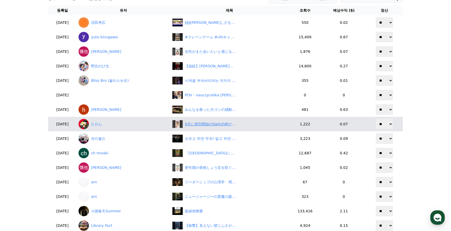
scroll to position [52, 0]
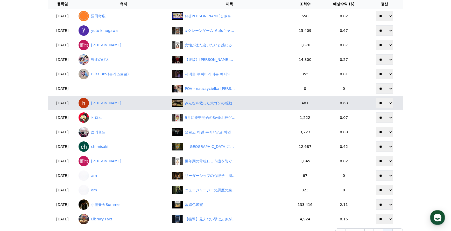
click at [206, 105] on div "みんなを救った犬ゴンの感動ストーリー" at bounding box center [211, 103] width 52 height 5
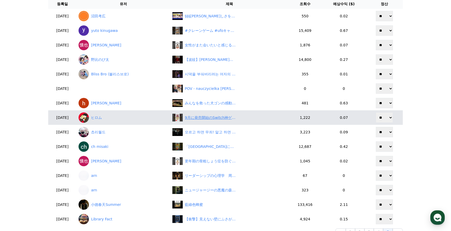
click at [205, 118] on div "9月に発売開始のSwitch神ゲーム7選！！#スイッチ #switch新作" at bounding box center [211, 117] width 52 height 5
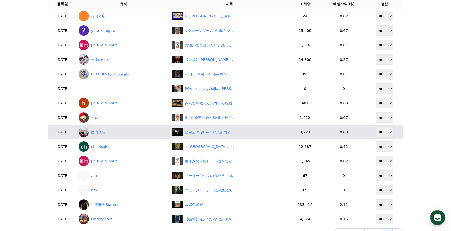
click at [211, 133] on div "모르고 하면 무죄! 알고 하면 유죄! 원자행 / 넷플릭스드라마 에스콰이어" at bounding box center [211, 132] width 52 height 5
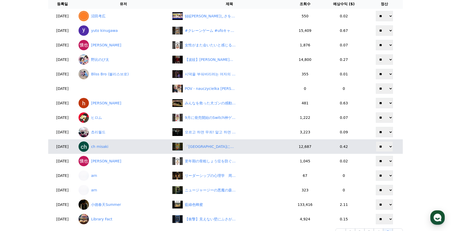
click at [203, 151] on td "「釧路湿原にメガソーラー！？環境省が職員派遣…今さら『状況把握』」" at bounding box center [229, 147] width 118 height 15
click at [204, 148] on div "「釧路湿原にメガソーラー！？環境省が職員派遣…今さら『状況把握』」" at bounding box center [211, 146] width 52 height 5
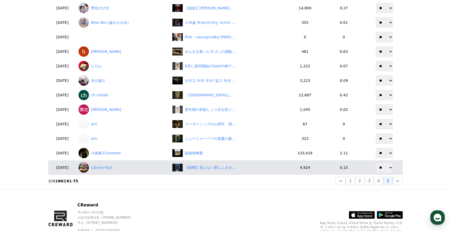
scroll to position [104, 0]
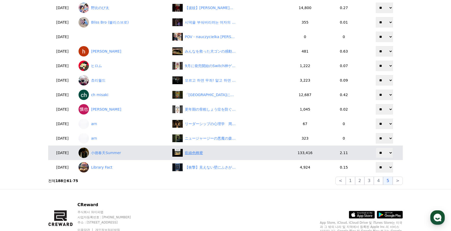
click at [212, 154] on div "藍綠色蜂蜜" at bounding box center [229, 153] width 114 height 8
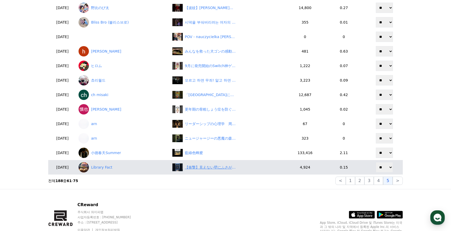
click at [220, 169] on div "【衝撃】見えない壁にふさがれる妖怪「ぬりかべ」の正体" at bounding box center [211, 167] width 52 height 5
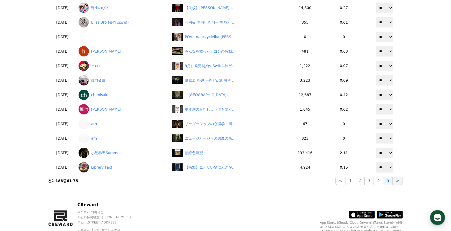
click at [396, 183] on button ">" at bounding box center [398, 181] width 10 height 8
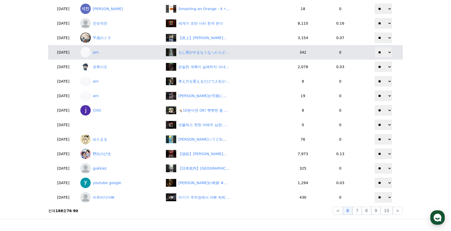
scroll to position [26, 0]
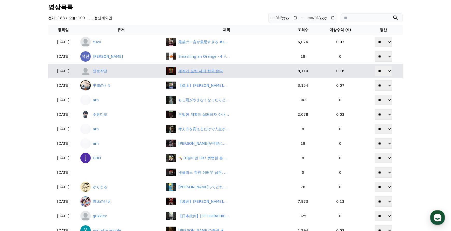
click at [208, 69] on div "세계가 포탄 사러 한국 온다" at bounding box center [200, 70] width 45 height 5
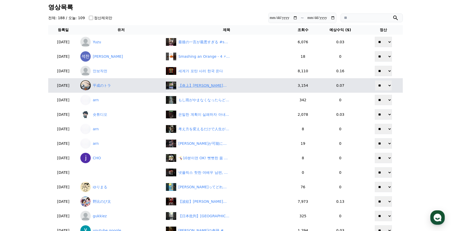
click at [187, 86] on div "【炎上】鈴鹿市が生活保護申請者に1円単位で現金確認！「惨めな気持ちに」と批判殺到　#shorts" at bounding box center [204, 85] width 52 height 5
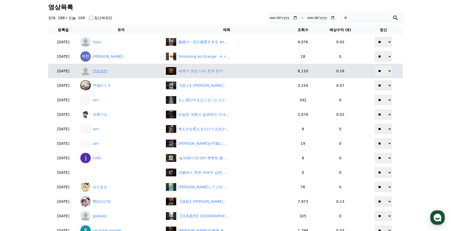
click at [117, 73] on link "안보작전" at bounding box center [120, 71] width 81 height 10
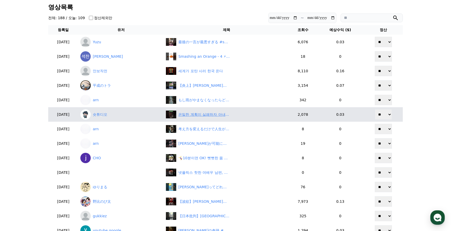
click at [212, 112] on div "은밀한 계획이 실패하자 아내를 두 번 죽이려하는 남편 #숏챠 #shortcha #내 남편이 나를 죽였다" at bounding box center [204, 114] width 52 height 5
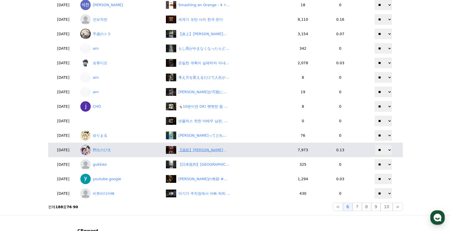
scroll to position [78, 0]
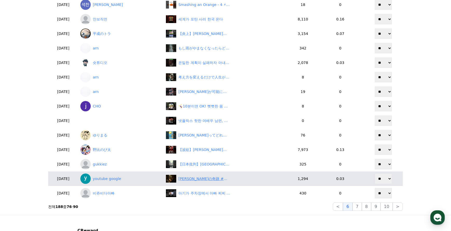
click at [198, 180] on div "北条氏康の奇跡 #戦国武将 #北条氏康" at bounding box center [204, 178] width 52 height 5
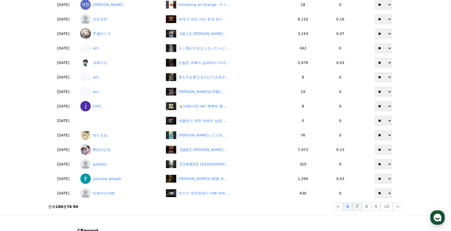
click at [362, 209] on button "7" at bounding box center [366, 207] width 9 height 8
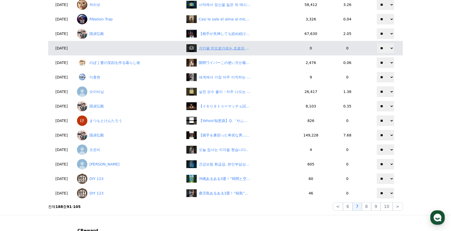
scroll to position [26, 0]
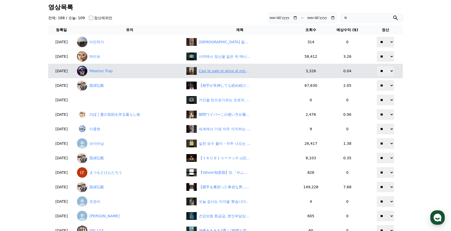
click at [218, 71] on div "Casi le sale el alma al michi 😂😂😂" at bounding box center [225, 70] width 52 height 5
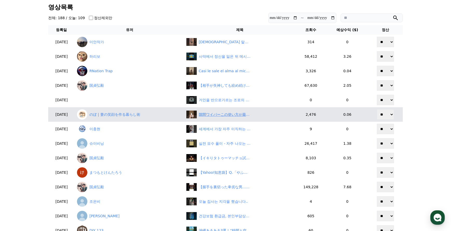
click at [224, 114] on div "隙間ワイパーこの使い方が最強だった！ #ライフハック #暮らしのアイデア #掃除術" at bounding box center [225, 114] width 52 height 5
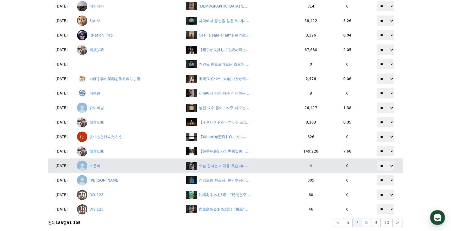
scroll to position [78, 0]
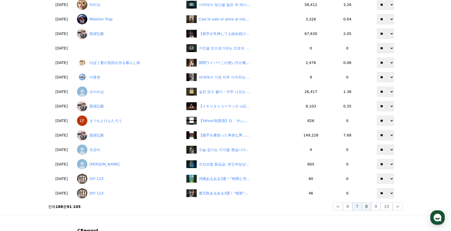
click at [381, 208] on button "8" at bounding box center [387, 207] width 12 height 8
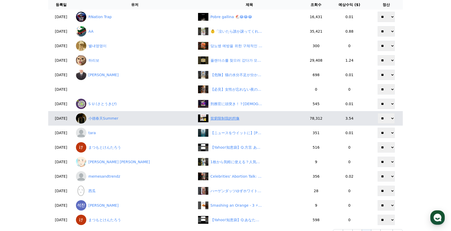
scroll to position [26, 0]
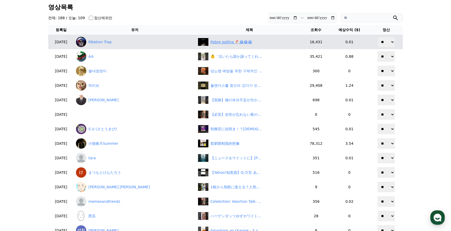
click at [211, 43] on div "Pobre gallina 🐔😂😂😂" at bounding box center [232, 41] width 42 height 5
click at [116, 45] on link "RNation Trap" at bounding box center [135, 42] width 118 height 10
click at [211, 44] on div "Pobre gallina 🐔😂😂😂" at bounding box center [232, 41] width 42 height 5
drag, startPoint x: 388, startPoint y: 40, endPoint x: 387, endPoint y: 47, distance: 6.8
click at [388, 40] on select "** **" at bounding box center [386, 42] width 17 height 10
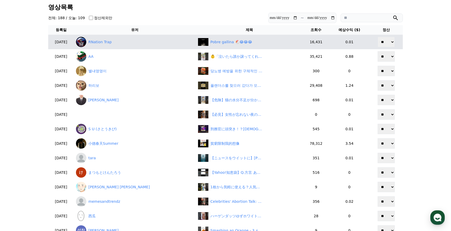
select select "********"
click at [378, 37] on select "** **" at bounding box center [386, 42] width 17 height 10
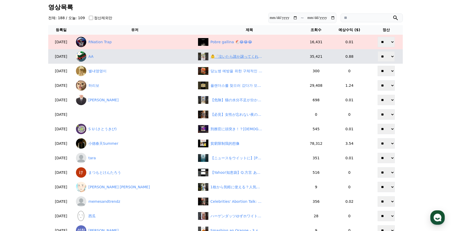
click at [211, 56] on div "👶「泣いたら誰か譲ってくれるよね」#shorts" at bounding box center [237, 56] width 52 height 5
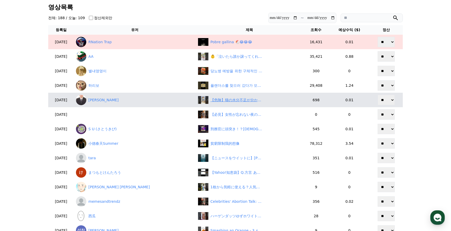
click at [211, 101] on div "【危険】猫の水分不足が分かる仕草5選　#shorts" at bounding box center [237, 100] width 52 height 5
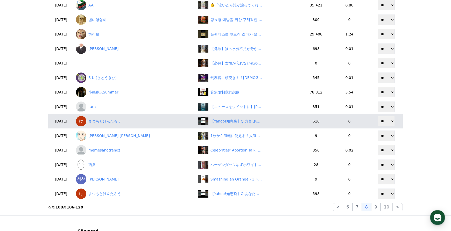
scroll to position [78, 0]
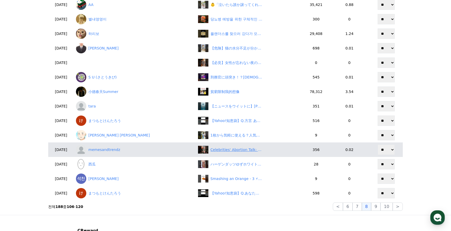
click at [211, 152] on div "Celebrities' Abortion Talk: Glib & Out of Touch? Let's Discuss! #shorts" at bounding box center [237, 149] width 52 height 5
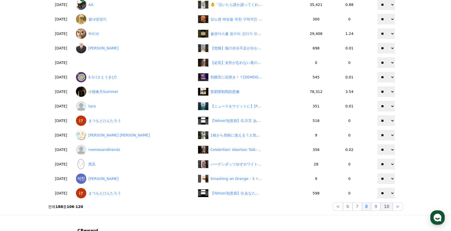
click at [382, 209] on button "10" at bounding box center [387, 207] width 12 height 8
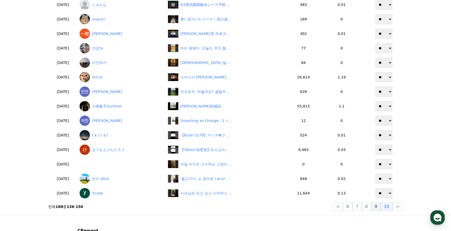
click at [378, 207] on button "9" at bounding box center [375, 207] width 9 height 8
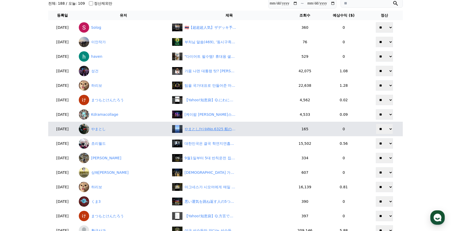
scroll to position [0, 0]
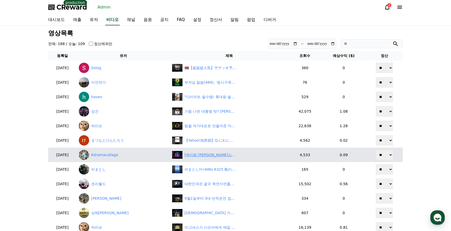
click at [207, 157] on div "[케이팝 데몬 헌터스]💐안효섭,이병헌,김윤진,트와이스👍세계적 인기❤️,#movie,#kpop,#kpopdemonhunters,#영화,#이병헌,…" at bounding box center [211, 155] width 52 height 5
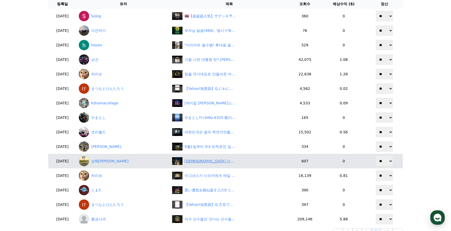
scroll to position [78, 0]
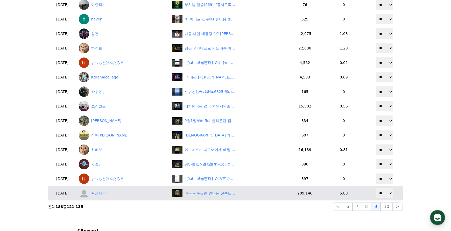
click at [208, 194] on div "야구 선수들만 안다는 선수들의 습관" at bounding box center [211, 193] width 52 height 5
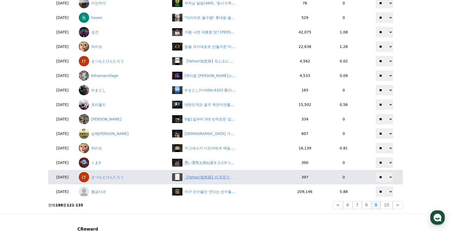
scroll to position [104, 0]
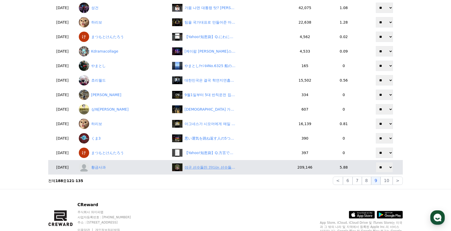
click at [211, 168] on div "야구 선수들만 안다는 선수들의 습관" at bounding box center [211, 167] width 52 height 5
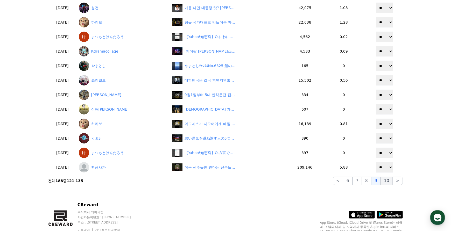
click at [388, 183] on button "10" at bounding box center [387, 181] width 12 height 8
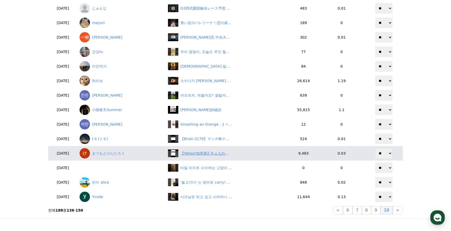
scroll to position [78, 0]
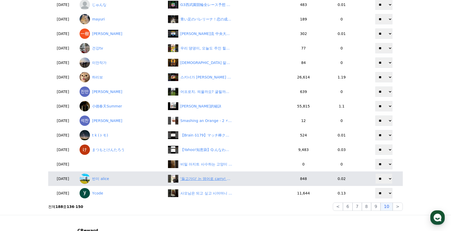
click at [198, 180] on div "'들고가다' 는 영어로 carry! 그런데 out이 붙으면 어떻게 될까요? #영어회화" at bounding box center [207, 178] width 52 height 5
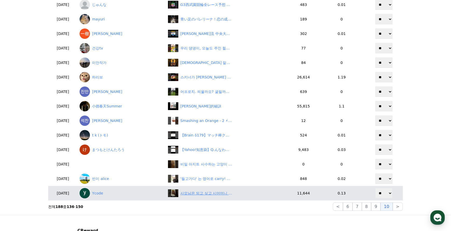
click at [204, 193] on div "사모님은 되고 싶고 시어머니 간병은 싫고 | 세상에서 가장 아픈 키스 #숏차 #shortcha #세상에서가장아픈키스 #드라마 #drama" at bounding box center [207, 193] width 52 height 5
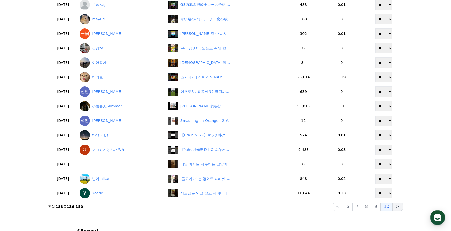
click at [394, 204] on button ">" at bounding box center [398, 207] width 10 height 8
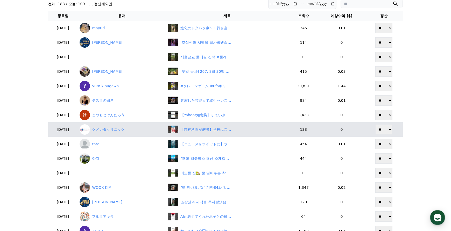
scroll to position [0, 0]
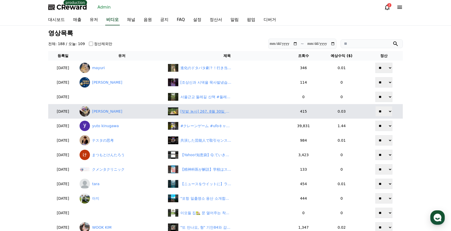
click at [220, 110] on div "[텃밭 농사] 267. 8월 30일 텃밭에 쪽파 / 감자 / 생강 / 호박 / 가지" at bounding box center [207, 111] width 52 height 5
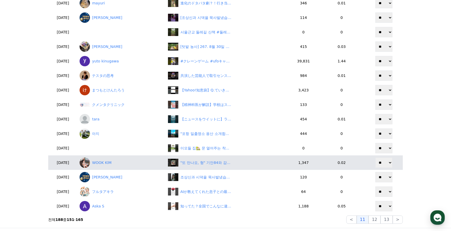
scroll to position [78, 0]
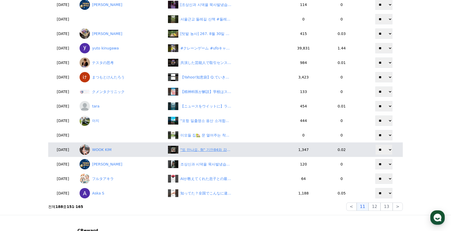
click at [199, 151] on div ""또 만나요, 형" 기안84와 감격 재회한 네팔 타망·라이..'어서와' 촬영 뒤 고국으로" at bounding box center [207, 149] width 52 height 5
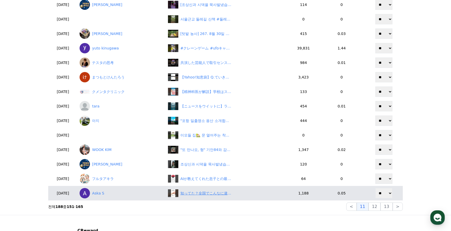
click at [201, 196] on div "知ってた？全国でこんなに違う“青あざ”の呼び方 #方言 #青あざ" at bounding box center [207, 193] width 52 height 5
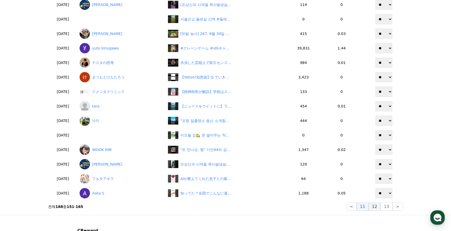
click at [381, 205] on button "12" at bounding box center [387, 207] width 12 height 8
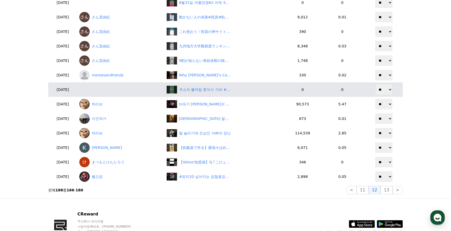
scroll to position [104, 0]
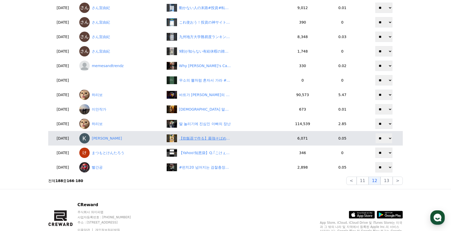
click at [208, 138] on div "【炊飯器で作る】最強そばめし　#簡単レシピ #ズボラ飯 #料理 #炊飯器レシピ #そばめし #shorts" at bounding box center [205, 138] width 52 height 5
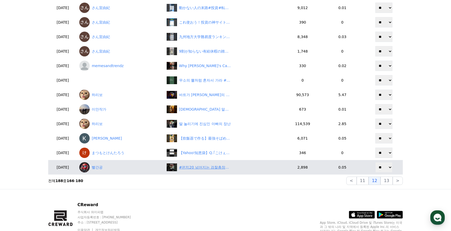
click at [214, 168] on div "#펀치20 넘어지는 검찰총장이들 권력의 배신과 배신" at bounding box center [205, 167] width 52 height 5
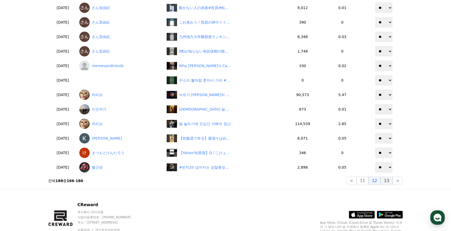
click at [388, 182] on button "13" at bounding box center [387, 181] width 12 height 8
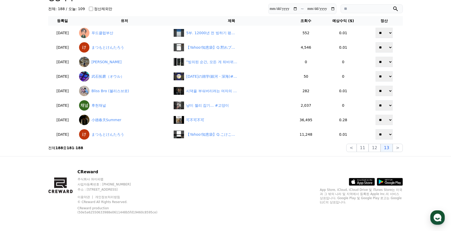
scroll to position [35, 0]
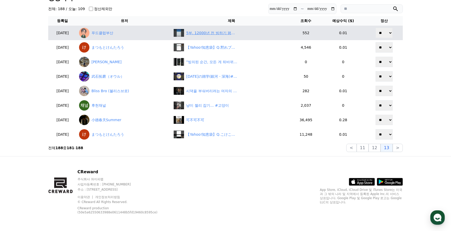
click at [209, 29] on div "5부. 12000년 전 빙하기 평윈에서 시작된 우리의 역사" at bounding box center [231, 33] width 115 height 8
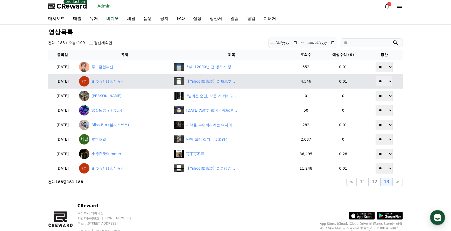
scroll to position [0, 0]
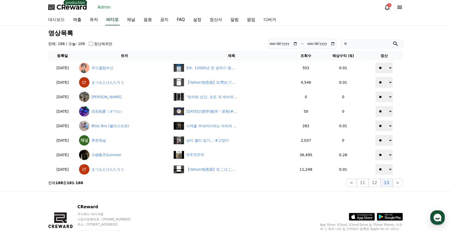
click at [63, 22] on link "대시보드" at bounding box center [56, 20] width 25 height 11
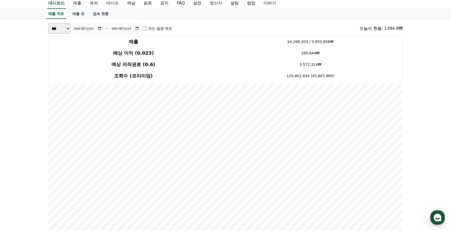
scroll to position [26, 0]
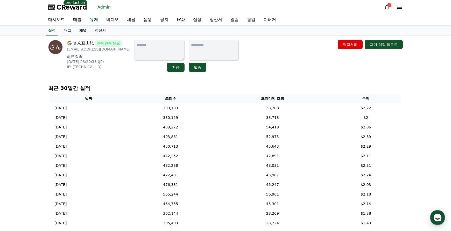
click at [81, 30] on link "채널" at bounding box center [83, 31] width 16 height 10
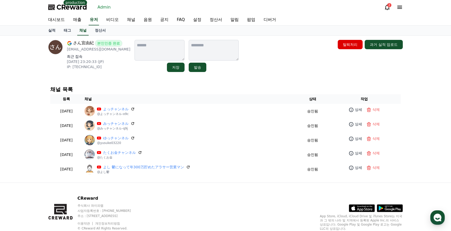
click at [267, 52] on div "さん宜由紀 본인인증 완료 [EMAIL_ADDRESS][DOMAIN_NAME] 최근 접속 [DATE] 23:20:33 (JP) IP: [TECH…" at bounding box center [225, 56] width 355 height 32
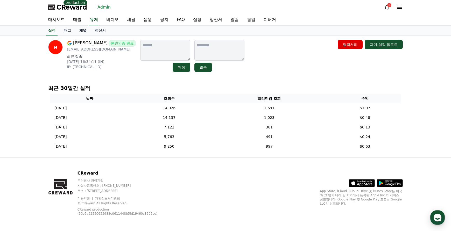
click at [80, 33] on link "채널" at bounding box center [83, 31] width 16 height 10
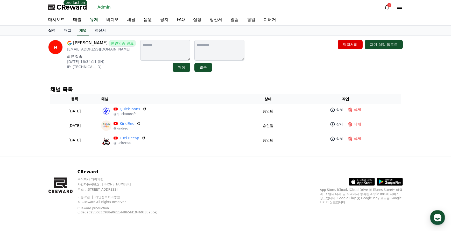
click at [51, 30] on link "실적" at bounding box center [52, 31] width 16 height 10
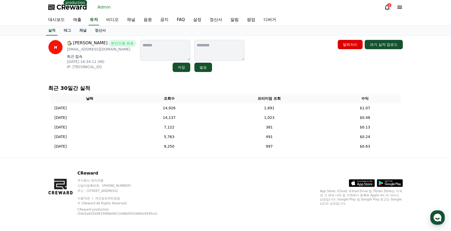
click at [264, 60] on div "[PERSON_NAME] 본인인증 완료 [EMAIL_ADDRESS][DOMAIN_NAME] 최근 접속 [DATE] 16:34:11 (IN) I…" at bounding box center [225, 56] width 355 height 32
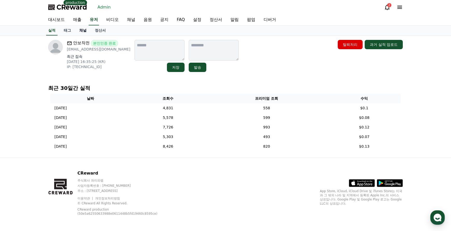
click at [83, 33] on link "채널" at bounding box center [83, 31] width 16 height 10
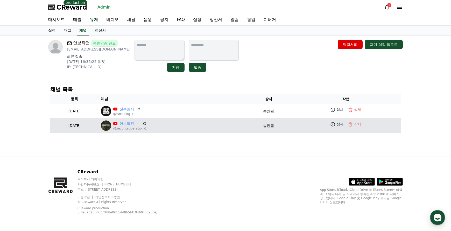
click at [141, 121] on link "안보작전" at bounding box center [130, 123] width 21 height 5
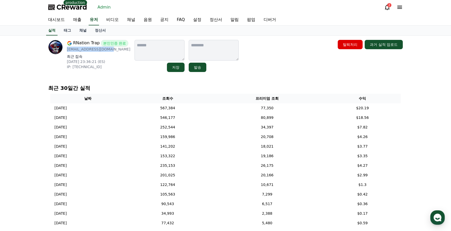
drag, startPoint x: 110, startPoint y: 51, endPoint x: 67, endPoint y: 51, distance: 42.8
click at [67, 51] on p "[EMAIL_ADDRESS][DOMAIN_NAME]" at bounding box center [99, 49] width 64 height 5
copy p "[EMAIL_ADDRESS][DOMAIN_NAME]"
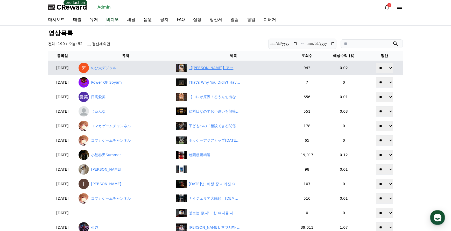
click at [220, 69] on div "【[PERSON_NAME]】アップがたすかるお衣装紹介！美人すぎるお天気キャスターお[PERSON_NAME]【ウェザーニュースLiVE切り抜き】 #かわいい" at bounding box center [215, 67] width 52 height 5
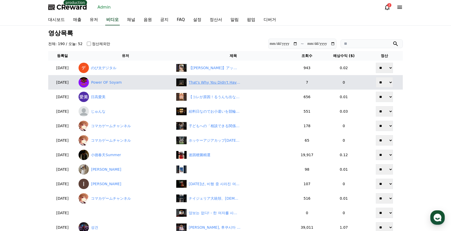
click at [212, 79] on div "That's Why You Didn't Have Friends 🤣 #shorts #anime #animemoments" at bounding box center [233, 83] width 114 height 8
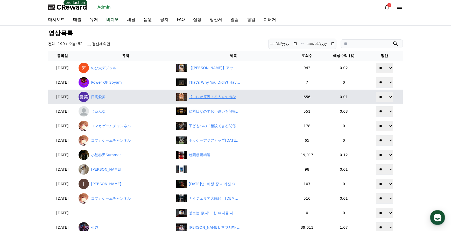
click at [214, 98] on div "【コレが原因！るうんち出ない人 激痛ツボ】　#ツボ押し #うんち #便秘解消 #便秘" at bounding box center [215, 96] width 52 height 5
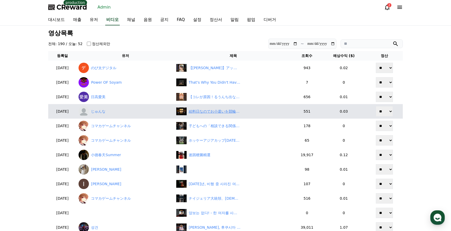
click at [205, 109] on div "給料日なのでお小遣いを競輪に全ツッパした男の末路 青森競輪9R ＪｏｍｏｎＧＰ　スポニチ杯Ｓ級予選19:07 発走 2025m 7車 #競輪予想 #競輪 #お…" at bounding box center [215, 111] width 52 height 5
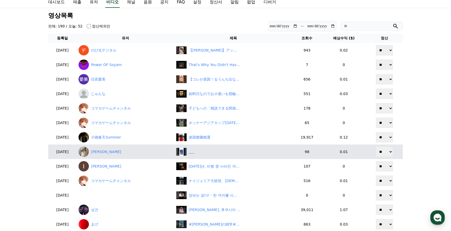
scroll to position [26, 0]
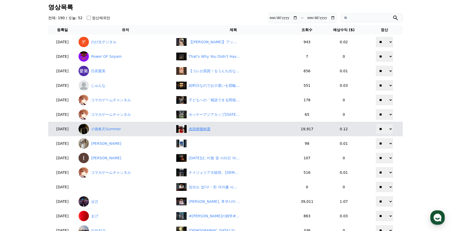
click at [211, 132] on div "迷因梗圖精選" at bounding box center [200, 129] width 22 height 5
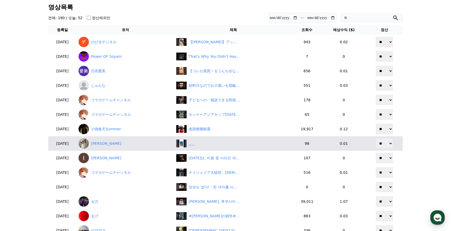
click at [215, 146] on div "‎ ‎ ‎ ‎ ‎ ‎" at bounding box center [233, 144] width 114 height 8
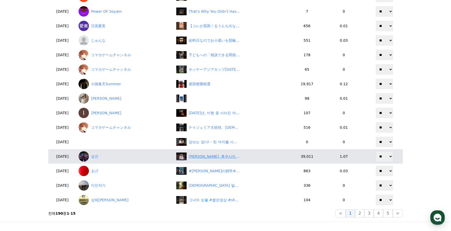
scroll to position [78, 0]
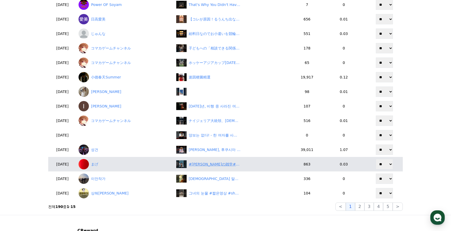
click at [208, 161] on div "#太陽の雑学#光の散乱#空の不思議#宇宙雑学#宇宙のひみつラボ" at bounding box center [233, 165] width 114 height 8
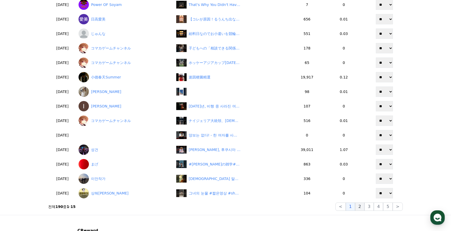
click at [365, 210] on button "2" at bounding box center [369, 207] width 9 height 8
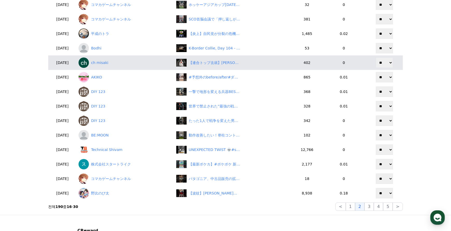
scroll to position [0, 0]
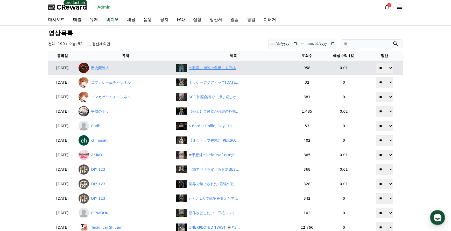
click at [214, 67] on div "独眼竜、初陣の危機！人取橋の戦い 第四話「伊達軍の窮地と、父の無念」　#伊達政宗　#歴史　#戦国時代" at bounding box center [215, 67] width 52 height 5
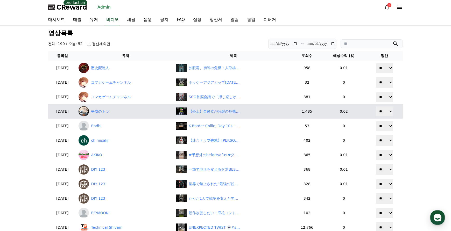
click at [219, 109] on div "【炎上】自民党が分裂の危機！石破首相の”踏み絵”強要に「独裁者だ」と非難殺到…　#shorts" at bounding box center [215, 111] width 52 height 5
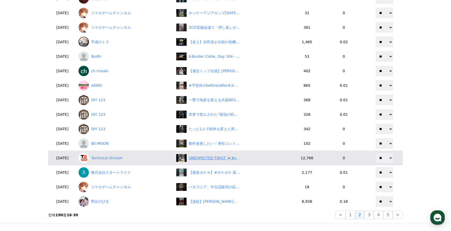
scroll to position [78, 0]
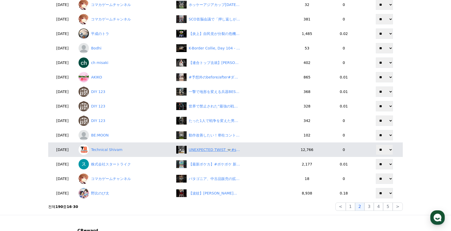
click at [204, 150] on div "UNEXPECTED TWIST 💀#shorts #skull #trollface #funny" at bounding box center [215, 149] width 52 height 5
click at [121, 151] on link "Technical Shivam" at bounding box center [126, 150] width 94 height 10
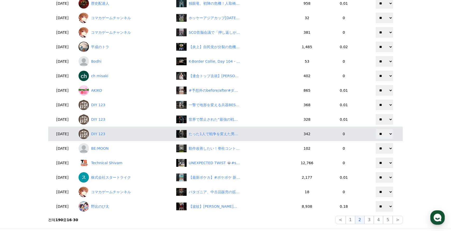
scroll to position [52, 0]
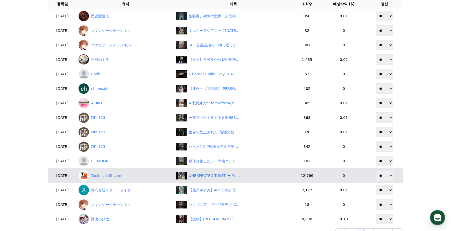
click at [378, 174] on select "** **" at bounding box center [384, 176] width 17 height 10
select select "********"
click at [376, 171] on select "** **" at bounding box center [384, 176] width 17 height 10
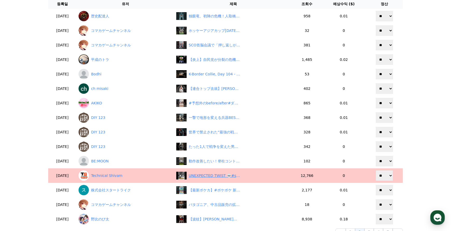
click at [212, 176] on div "UNEXPECTED TWIST 💀#shorts #skull #trollface #funny" at bounding box center [215, 175] width 52 height 5
click at [106, 178] on link "Technical Shivam" at bounding box center [126, 176] width 94 height 10
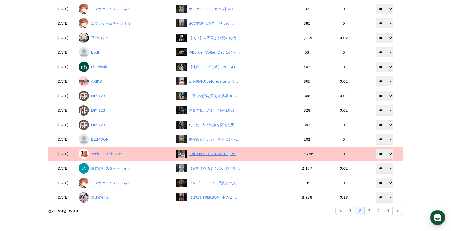
scroll to position [104, 0]
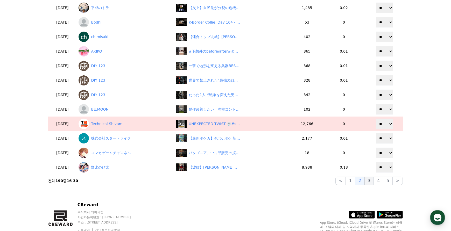
click at [383, 181] on button "3" at bounding box center [387, 181] width 9 height 8
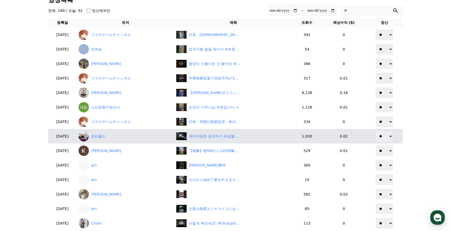
scroll to position [26, 0]
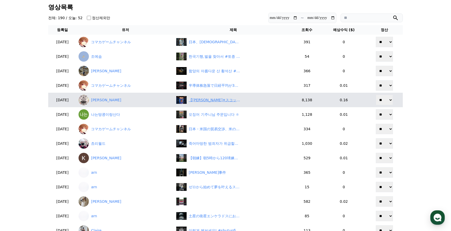
click at [211, 99] on div "【山本由伸✕スコット】勝ち星を消すのは3度目、「とても腹立たしい」" at bounding box center [215, 100] width 52 height 5
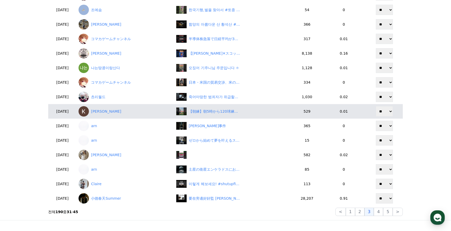
scroll to position [78, 0]
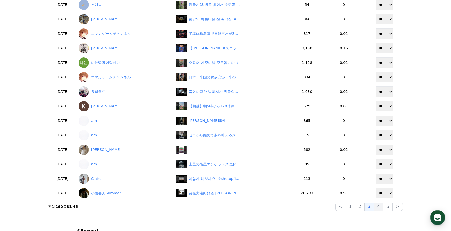
click at [380, 207] on button "4" at bounding box center [378, 207] width 9 height 8
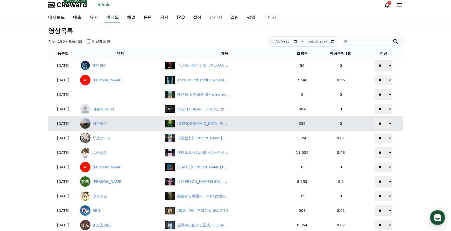
scroll to position [0, 0]
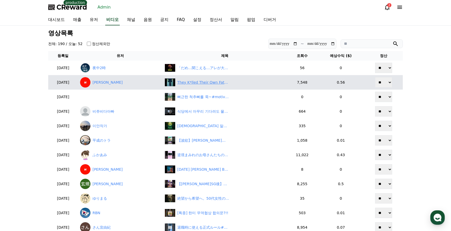
click at [202, 79] on div "They K*lled Their Own Father 😣 - #anime #shorts" at bounding box center [225, 83] width 120 height 8
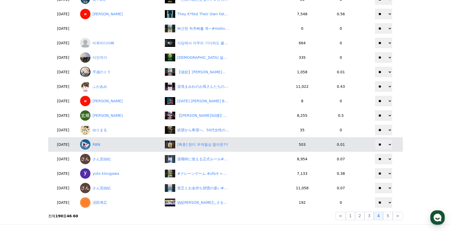
scroll to position [78, 0]
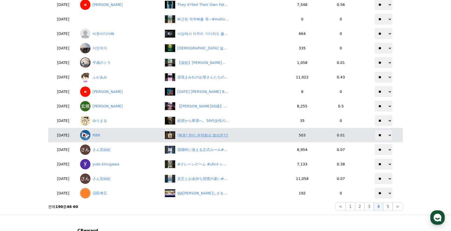
click at [197, 135] on div "[특종] 한미 무역협상 합의문?!!" at bounding box center [202, 135] width 51 height 5
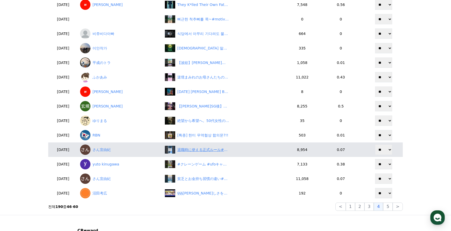
click at [206, 151] on div "退職時に使える正式ルール#投資#転職#貯金" at bounding box center [203, 149] width 52 height 5
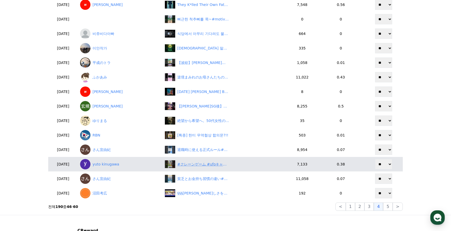
click at [199, 163] on div "#クレーンゲーム #ufoキャッチャー #shorts #short #shortvideo #shortsfeed #ROUND1 #ﾍﾞﾈｸｽ #クレゲ …" at bounding box center [203, 164] width 52 height 5
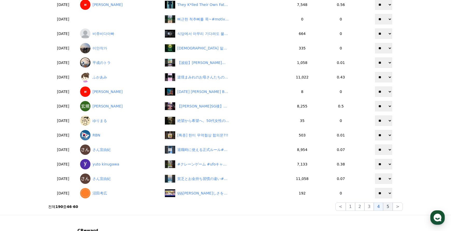
click at [388, 207] on button "5" at bounding box center [387, 207] width 9 height 8
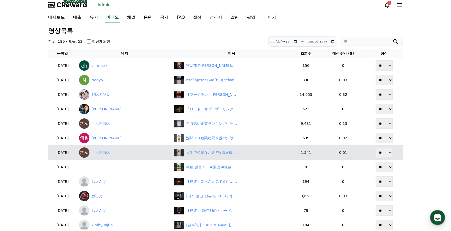
scroll to position [0, 0]
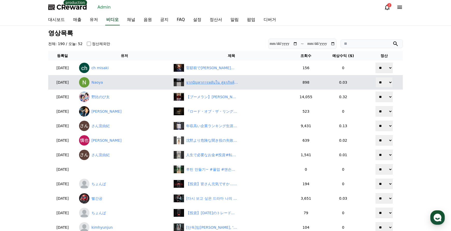
click at [206, 84] on div "จากปัญหาการหลับใน สู่ธุรกิจห้องพักเล็กริมทาง🛏️😴" at bounding box center [212, 82] width 52 height 5
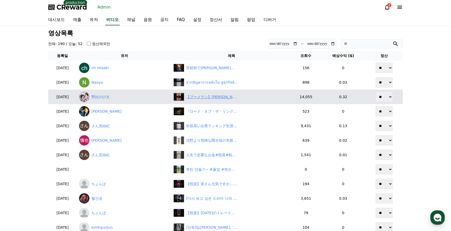
click at [227, 93] on div "【ブーメラン】小沢一郎が石破首相を「自民党の終焉」と断罪も…自身にも批判殺到！　#shorts" at bounding box center [231, 97] width 115 height 8
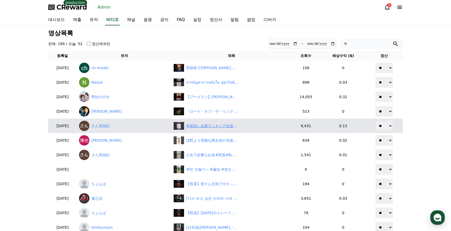
click at [208, 123] on div "年収高い企業ランキング生涯年収編#投資#転職#貯金" at bounding box center [212, 125] width 52 height 5
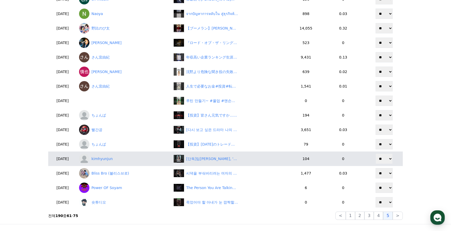
scroll to position [78, 0]
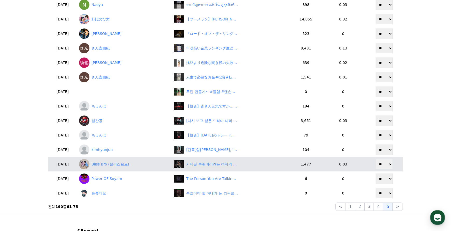
click at [224, 163] on div "시댁을 부숴버리려는 여자의 이야기 6화, 니돈 내돈 | 깜포" at bounding box center [212, 164] width 52 height 5
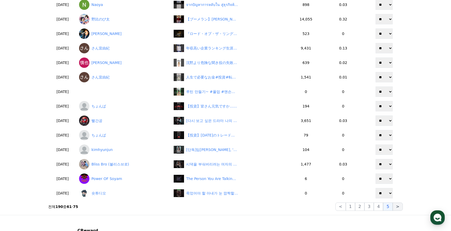
click at [400, 207] on button ">" at bounding box center [398, 207] width 10 height 8
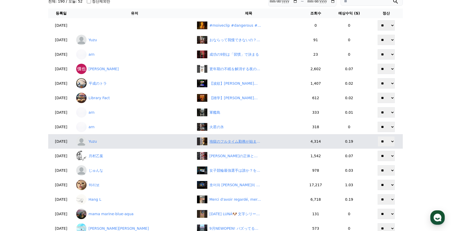
scroll to position [52, 0]
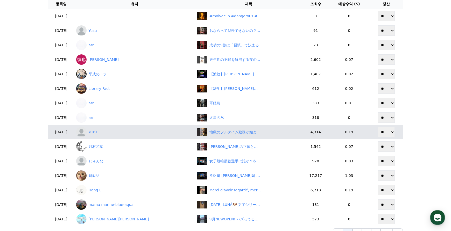
click at [214, 133] on div "地獄のフルタイム勤務が始まった #shorts #フリーター #社会人" at bounding box center [236, 132] width 52 height 5
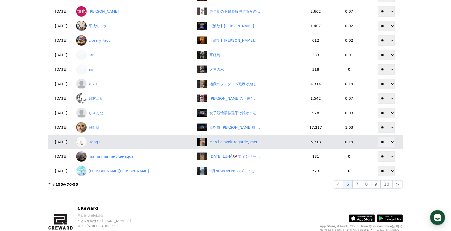
scroll to position [104, 0]
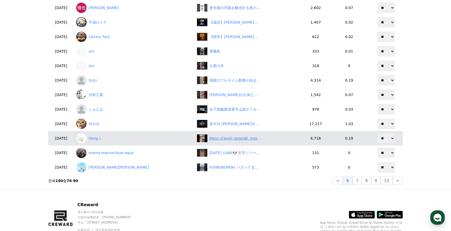
click at [226, 142] on div "Merci d'avoir regardé, merci pour vos likes et je vous souhaite bonne chance #f…" at bounding box center [248, 139] width 103 height 8
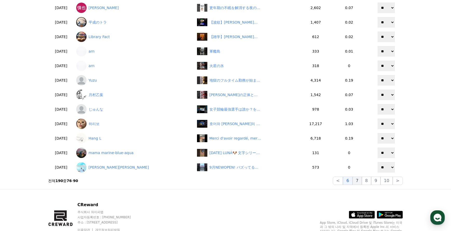
click at [362, 181] on button "7" at bounding box center [366, 181] width 9 height 8
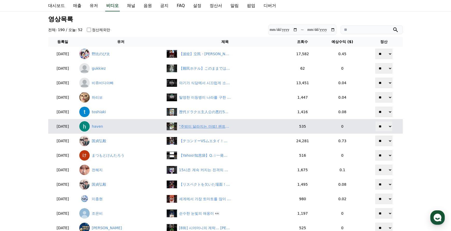
scroll to position [26, 0]
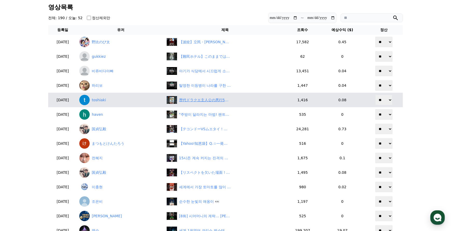
click at [210, 101] on div "歴代ドラクエ主人公の悪行5選 #ドラクエ5 #ドラクエ6 #ドラクエ11 #ドラクエ8 #花嫁 #ビアンカ #フローラ #マルティナ #ゼシカ #ローラ" at bounding box center [205, 100] width 52 height 5
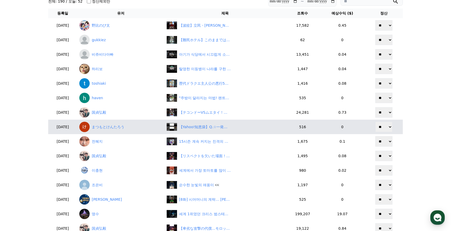
scroll to position [52, 0]
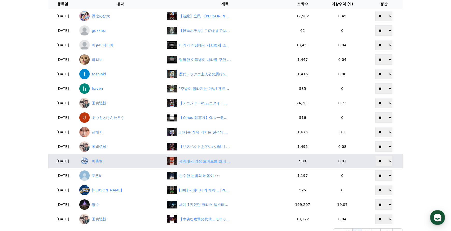
click at [213, 160] on div "세계에서 가장 토마토를 많이 생산하는 나라 TOP10" at bounding box center [205, 161] width 52 height 5
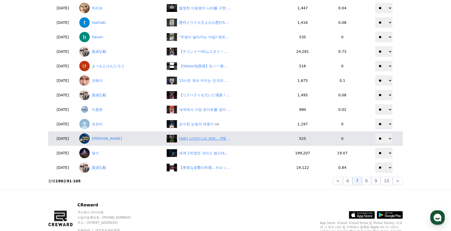
scroll to position [104, 0]
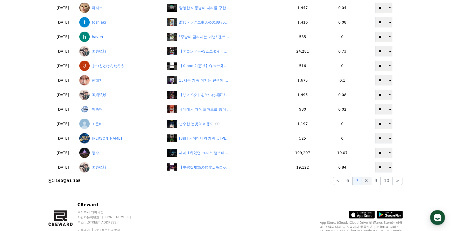
click at [381, 182] on button "8" at bounding box center [387, 181] width 12 height 8
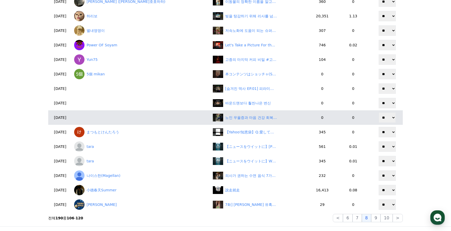
scroll to position [26, 0]
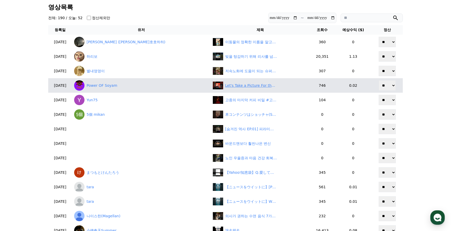
click at [225, 87] on div "Let's Take a Picture For the Future 😂 #shorts #anime #animemoments" at bounding box center [251, 85] width 52 height 5
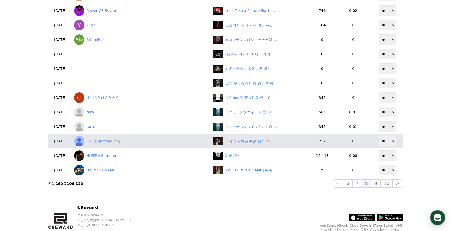
scroll to position [104, 0]
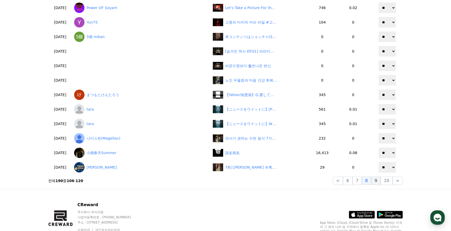
click at [378, 182] on button "9" at bounding box center [375, 181] width 9 height 8
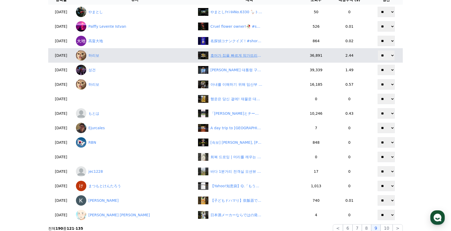
scroll to position [0, 0]
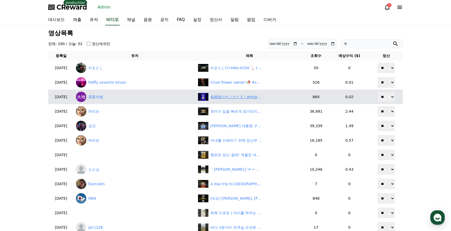
click at [211, 96] on div "名探偵コナンクイズ！#shorts #名探偵コナン #怪盗キッド #コナン #アニメ" at bounding box center [237, 96] width 52 height 5
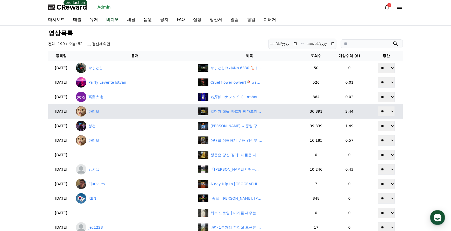
click at [229, 113] on div "호머가 집을 빠르게 망가뜨리는 방법" at bounding box center [237, 111] width 52 height 5
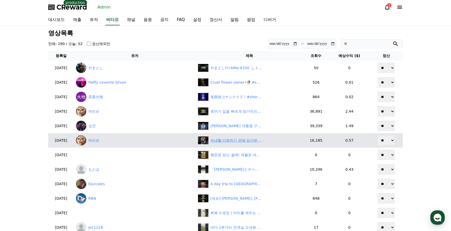
click at [211, 144] on div "아내를 이해하기 위해 임산부 체험을 하는 남편" at bounding box center [249, 141] width 103 height 8
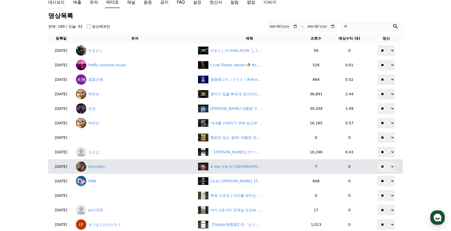
scroll to position [26, 0]
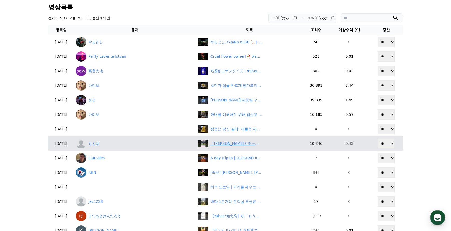
click at [214, 144] on div "「大谷とチームメイトになるはずだった天才」アンドリュー・トールズに関する雑学 #メジャーリーグ #大谷翔平 #前田健太 #ドジャース" at bounding box center [237, 143] width 52 height 5
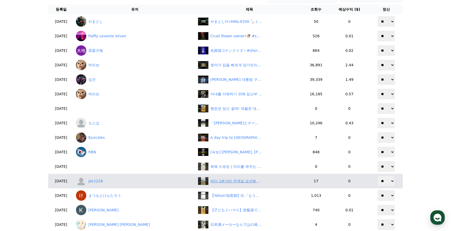
scroll to position [104, 0]
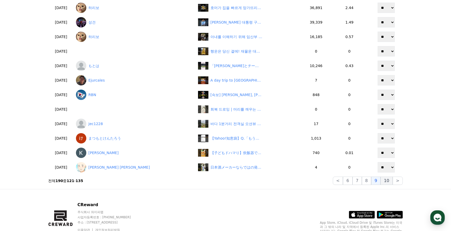
click at [391, 181] on button "10" at bounding box center [387, 181] width 12 height 8
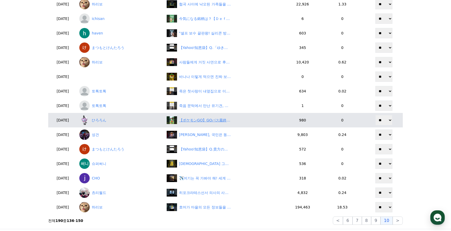
scroll to position [26, 0]
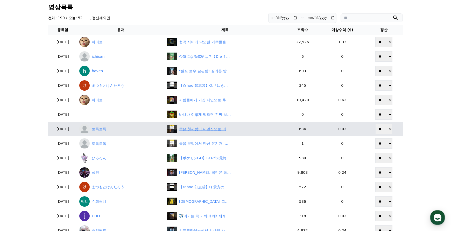
click at [204, 130] on div "죽은 첫사랑이 내옆집으로 이사왔다(충격실화)#썰쇼츠 #썰쇼츠 #웹툰썰#" at bounding box center [205, 129] width 52 height 5
click at [111, 127] on link "토톡토톡" at bounding box center [120, 129] width 83 height 10
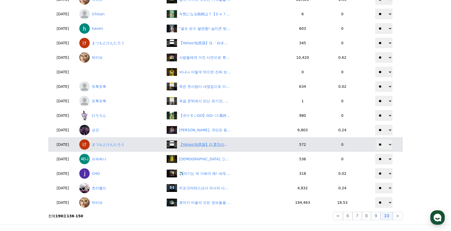
scroll to position [78, 0]
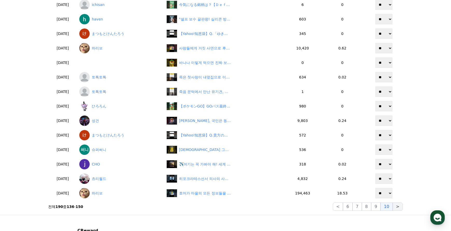
click at [396, 207] on button ">" at bounding box center [398, 207] width 10 height 8
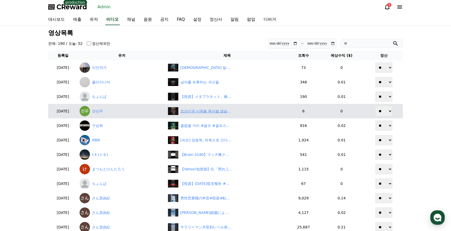
scroll to position [0, 0]
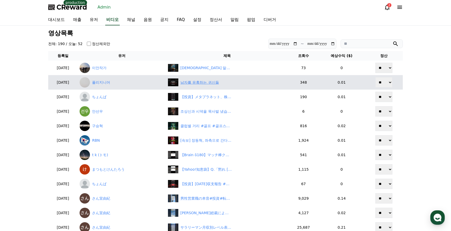
click at [201, 81] on div "남자를 유혹하는 귀신들" at bounding box center [200, 82] width 39 height 5
click at [109, 82] on link "폴리지니어" at bounding box center [122, 82] width 84 height 10
click at [203, 85] on div "남자를 유혹하는 귀신들" at bounding box center [200, 82] width 39 height 5
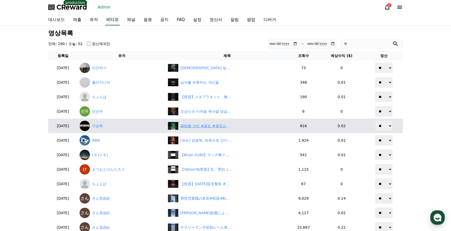
click at [210, 127] on div "클럽별 거리 #골프 #골프스타 #골프스윙 #golfswing #shorts" at bounding box center [207, 125] width 52 height 5
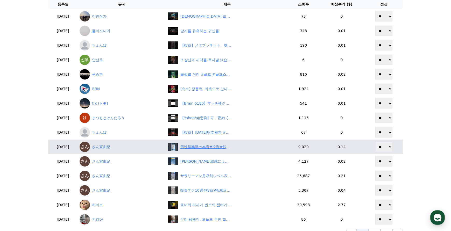
scroll to position [52, 0]
click at [201, 149] on div "男性営業職の本音#投資#転職#貯金" at bounding box center [207, 146] width 52 height 5
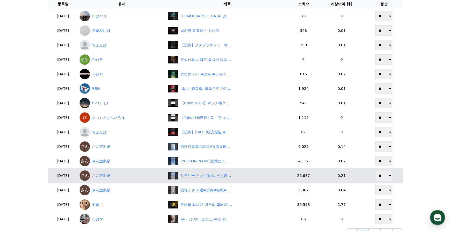
click at [220, 176] on div "サラリーマン月収別レベル表#投資#転職#貯金" at bounding box center [207, 175] width 52 height 5
click at [118, 177] on link "さん宜由紀" at bounding box center [122, 176] width 84 height 10
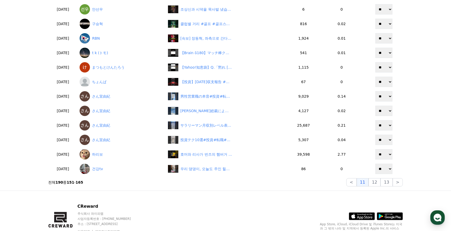
scroll to position [104, 0]
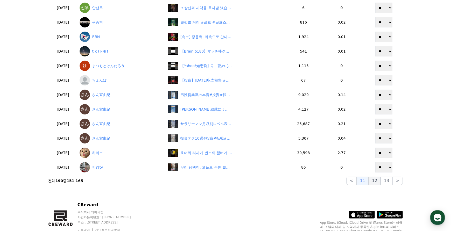
click at [381, 182] on button "12" at bounding box center [387, 181] width 12 height 8
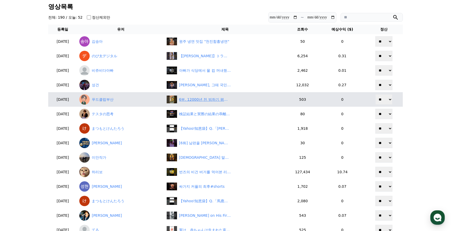
scroll to position [26, 0]
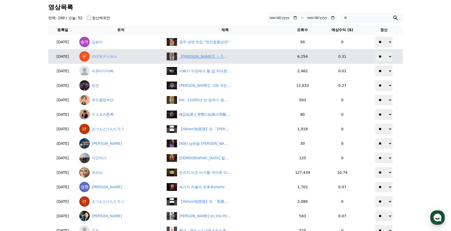
click at [222, 56] on div "【小林李衣奈】トラブルでスマホ画面が映らずオーバーなリアクションをしてしまう美人すぎるお天気キャスターりーちゃん【ウェザーニュースLiVE切り抜き】 #かわいい" at bounding box center [205, 56] width 52 height 5
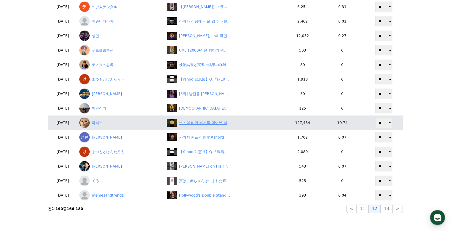
scroll to position [78, 0]
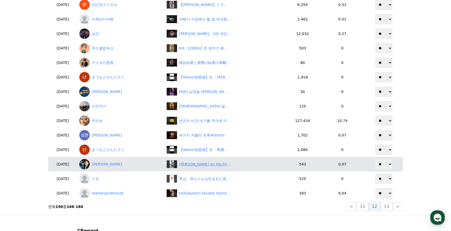
click at [194, 164] on div "George Lucas on His First Short Film 🎥 #GeorgeLucas #FilmSchool #StarWars" at bounding box center [205, 164] width 52 height 5
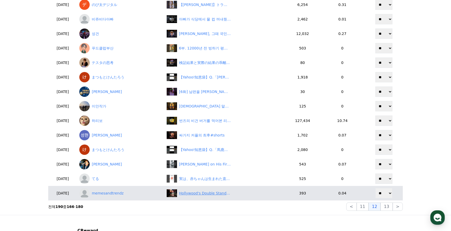
click at [220, 191] on div "Hollywood's Double Standard: Male Stars Aging, Dating Younger Women? #shorts" at bounding box center [205, 193] width 52 height 5
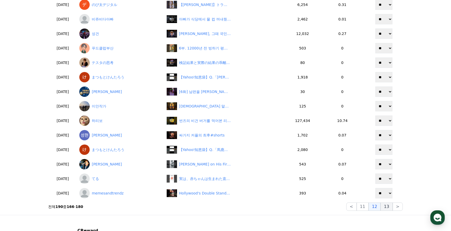
click at [386, 209] on button "13" at bounding box center [387, 207] width 12 height 8
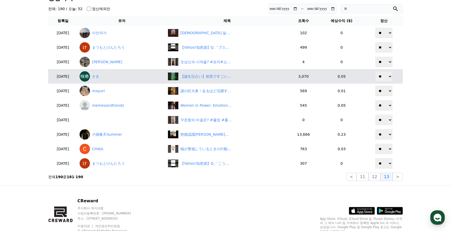
scroll to position [0, 0]
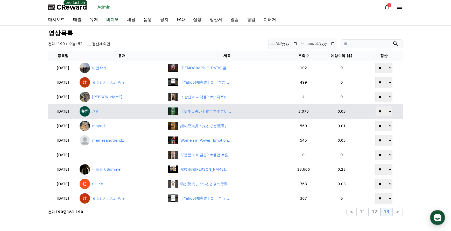
click at [207, 112] on div "【誕生日占い】前世ですごい徳を積んだ人誕生日ランキング│天然石スピリチュアル占い#占い#誕生日占い#スピリチュアル#誕生日ランキング#開運#当たる#前世#sh…" at bounding box center [207, 111] width 52 height 5
click at [212, 111] on div "【誕生日占い】前世ですごい徳を積んだ人誕生日ランキング│天然石スピリチュアル占い#占い#誕生日占い#スピリチュアル#誕生日ランキング#開運#当たる#前世#sh…" at bounding box center [207, 111] width 52 height 5
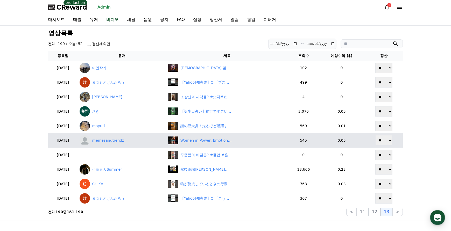
click at [226, 142] on div "Women in Power: Emotional Displays are Shocking? Think Again! #shorts" at bounding box center [207, 140] width 52 height 5
click at [119, 143] on link "memesandtrendz" at bounding box center [122, 140] width 84 height 10
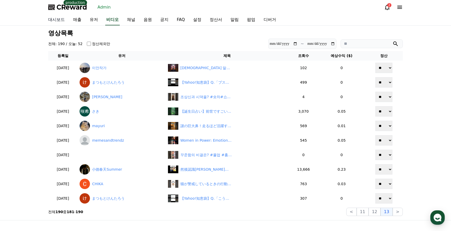
click at [51, 21] on link "대시보드" at bounding box center [56, 20] width 25 height 11
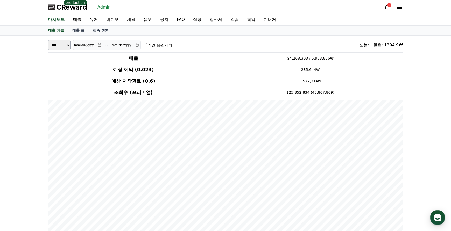
drag, startPoint x: 18, startPoint y: 51, endPoint x: 139, endPoint y: 23, distance: 124.0
drag, startPoint x: 66, startPoint y: 10, endPoint x: 70, endPoint y: 10, distance: 3.9
click at [66, 10] on span "CReward" at bounding box center [72, 7] width 31 height 8
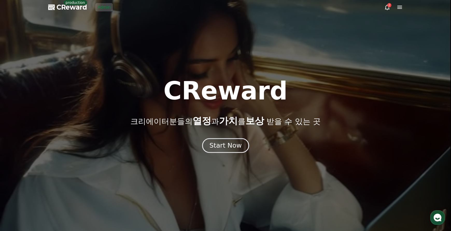
click at [219, 148] on div "Start Now" at bounding box center [226, 145] width 32 height 9
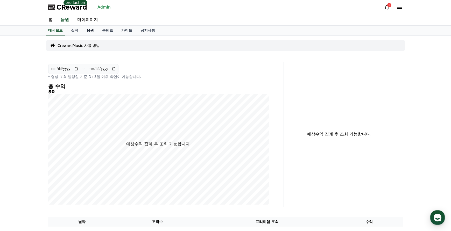
click at [89, 32] on link "음원" at bounding box center [90, 31] width 16 height 10
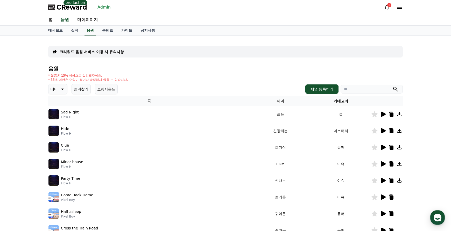
click at [99, 9] on link "Admin" at bounding box center [103, 7] width 17 height 8
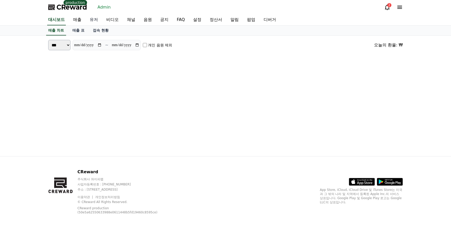
click at [93, 20] on link "유저" at bounding box center [94, 20] width 17 height 11
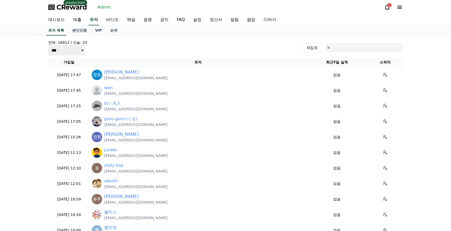
click at [368, 44] on input at bounding box center [364, 47] width 78 height 9
paste input "**********"
type input "**********"
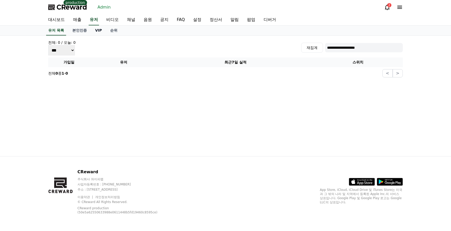
click at [101, 29] on link "VIP" at bounding box center [98, 31] width 15 height 10
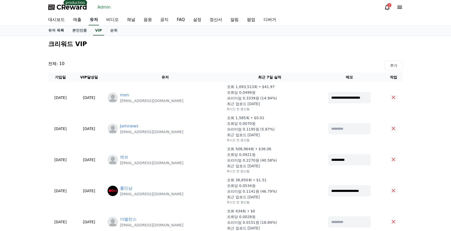
click at [93, 19] on link "유저" at bounding box center [94, 20] width 10 height 11
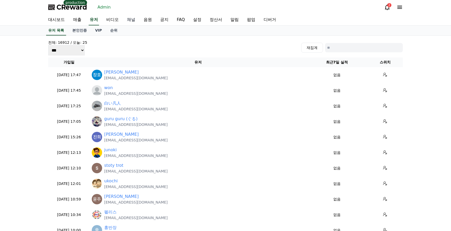
click at [139, 23] on link "채널" at bounding box center [131, 20] width 17 height 11
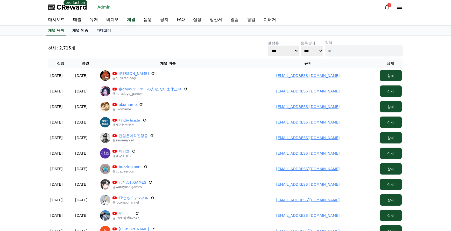
click at [86, 29] on link "채널 인증" at bounding box center [80, 31] width 24 height 10
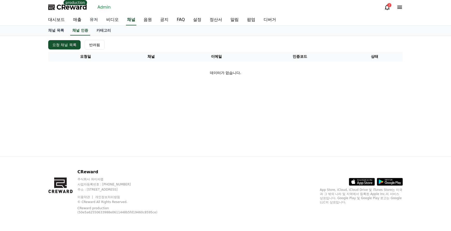
click at [98, 23] on link "유저" at bounding box center [94, 20] width 17 height 11
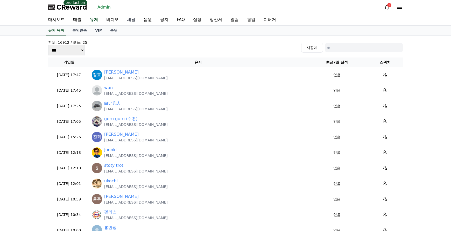
click at [132, 21] on link "채널" at bounding box center [131, 20] width 17 height 11
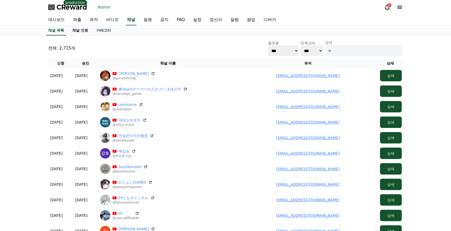
click at [84, 34] on link "채널 인증" at bounding box center [80, 31] width 24 height 10
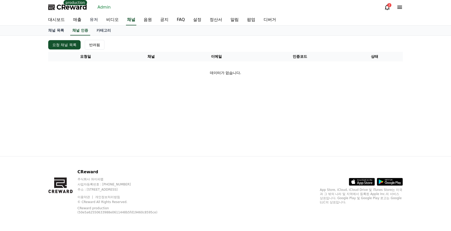
click at [93, 21] on link "유저" at bounding box center [94, 20] width 17 height 11
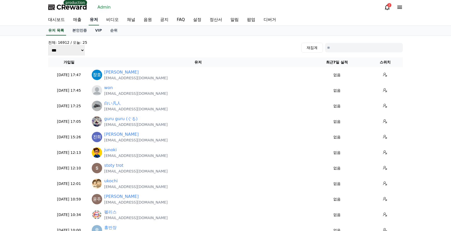
click at [95, 20] on link "유저" at bounding box center [94, 20] width 10 height 11
click at [103, 19] on link "비디오" at bounding box center [112, 20] width 21 height 11
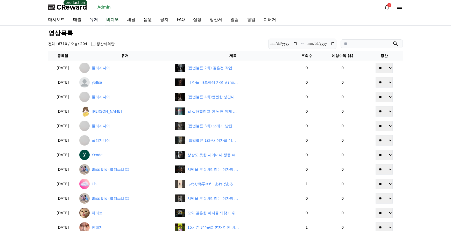
click at [94, 19] on link "유저" at bounding box center [94, 20] width 17 height 11
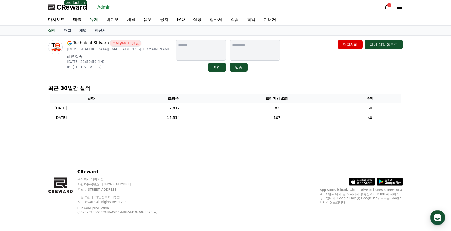
click at [279, 72] on div "Technical Shivam 본인인증 미완료 shivamnishad6928@gmail.com 최근 접속 2025-07-30 22:59:59 …" at bounding box center [225, 56] width 355 height 32
click at [244, 84] on div "최근 30일간 실적 날짜 조회수 프리미엄 조회 수익 2025-09-01 09/01 12,812 82 $0 2025-08-31 08/31 15,…" at bounding box center [225, 104] width 359 height 44
drag, startPoint x: 65, startPoint y: 50, endPoint x: 121, endPoint y: 52, distance: 55.8
click at [121, 52] on div "Technical Shivam 본인인증 미완료 shivamnishad6928@gmail.com 최근 접속 2025-07-30 22:59:59 …" at bounding box center [109, 56] width 123 height 32
copy p "shivamnishad6928@gmail.com"
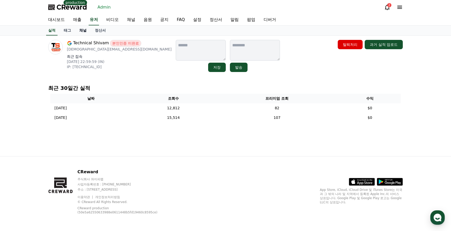
click at [86, 27] on link "채널" at bounding box center [83, 31] width 16 height 10
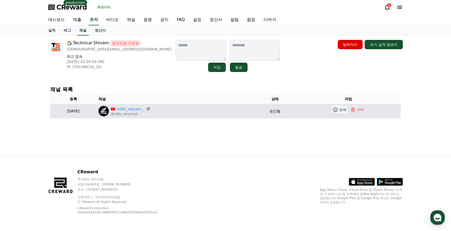
click at [335, 112] on icon at bounding box center [335, 109] width 5 height 5
drag, startPoint x: 133, startPoint y: 109, endPoint x: 156, endPoint y: 108, distance: 22.8
click at [151, 109] on p "editz_satyam._" at bounding box center [131, 109] width 40 height 5
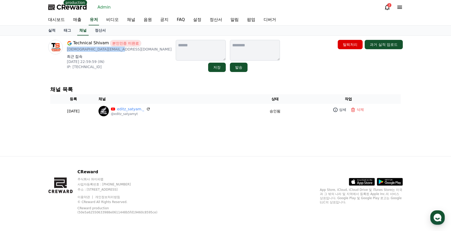
drag, startPoint x: 65, startPoint y: 50, endPoint x: 120, endPoint y: 51, distance: 54.2
click at [120, 51] on div "Technical Shivam 본인인증 미완료 [EMAIL_ADDRESS][DOMAIN_NAME] 최근 접속 [DATE] 22:59:59 (I…" at bounding box center [109, 56] width 123 height 32
copy p "[DEMOGRAPHIC_DATA][EMAIL_ADDRESS][DOMAIN_NAME]"
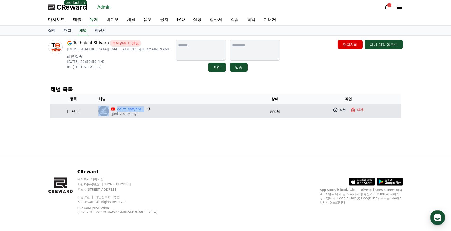
drag, startPoint x: 132, startPoint y: 110, endPoint x: 159, endPoint y: 110, distance: 26.7
click at [151, 110] on p "editz_satyam._" at bounding box center [131, 109] width 40 height 5
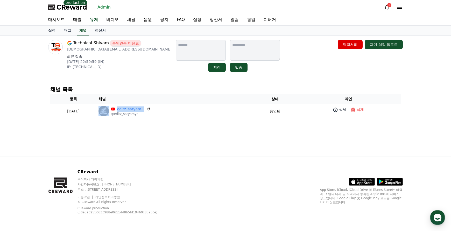
copy div "editz_satyam._"
click at [61, 20] on link "대시보드" at bounding box center [56, 20] width 25 height 11
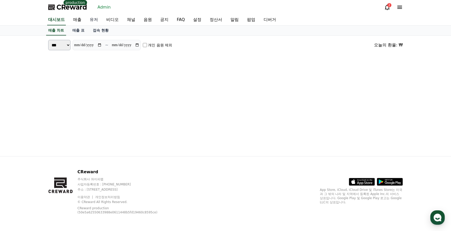
click at [93, 19] on link "유저" at bounding box center [94, 20] width 17 height 11
click at [78, 7] on span "CReward" at bounding box center [72, 7] width 31 height 8
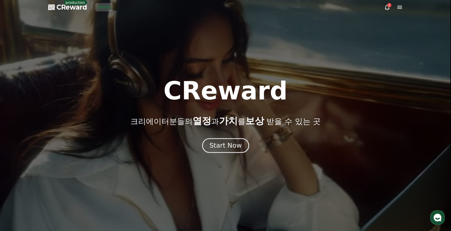
click at [221, 146] on div "Start Now" at bounding box center [226, 145] width 32 height 9
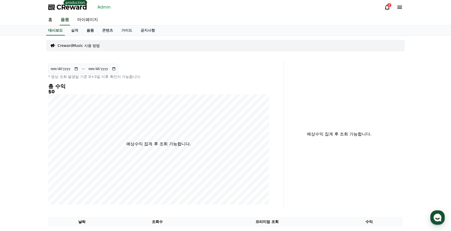
click at [89, 29] on link "음원" at bounding box center [90, 31] width 16 height 10
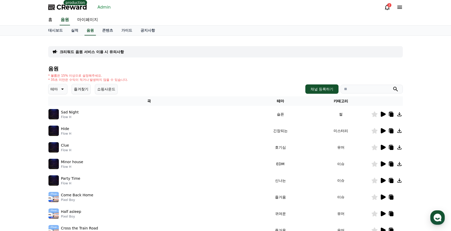
click at [127, 48] on div "크리워드 음원 서비스 이용 시 유의사항" at bounding box center [225, 51] width 355 height 11
click at [124, 51] on p "크리워드 음원 서비스 이용 시 유의사항" at bounding box center [92, 51] width 64 height 5
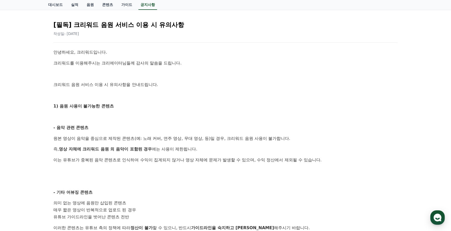
scroll to position [52, 0]
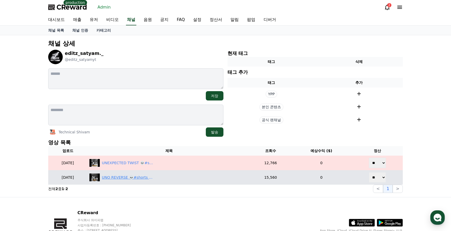
click at [150, 177] on div "UNO REVERSE 💀#shorts #skull #trollface #funny" at bounding box center [128, 177] width 52 height 5
drag, startPoint x: 380, startPoint y: 179, endPoint x: 380, endPoint y: 183, distance: 3.9
click at [380, 179] on select "** **" at bounding box center [377, 177] width 17 height 10
select select "********"
click at [370, 172] on select "** **" at bounding box center [377, 177] width 17 height 10
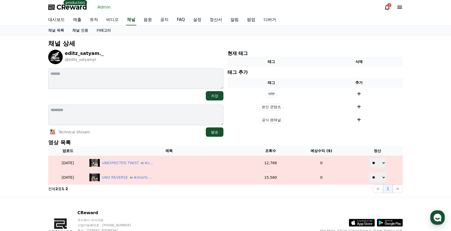
click at [157, 46] on p "채널 상세" at bounding box center [225, 43] width 355 height 8
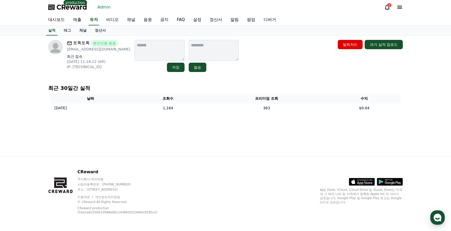
drag, startPoint x: 281, startPoint y: 83, endPoint x: 272, endPoint y: 97, distance: 17.1
click at [281, 84] on div "최근 30일간 실적 날짜 조회수 프리미엄 조회 수익 [DATE] 09/01 1,164 363 $0.04" at bounding box center [225, 99] width 359 height 35
click at [242, 143] on div "폴리지니어 본인인증 완료 [EMAIL_ADDRESS][DOMAIN_NAME] 최근 접속 [DATE] 23:56:32 (KR) IP: [TECH…" at bounding box center [225, 96] width 363 height 121
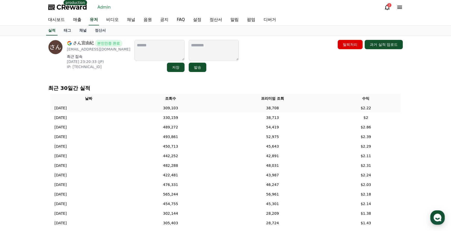
click at [328, 108] on td "38,708" at bounding box center [272, 108] width 117 height 10
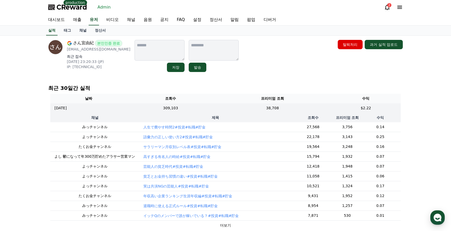
click at [280, 63] on div "さん宜由紀 본인인증 완료 [EMAIL_ADDRESS][DOMAIN_NAME] 최근 접속 [DATE] 23:20:33 (JP) IP: [TECH…" at bounding box center [225, 56] width 355 height 32
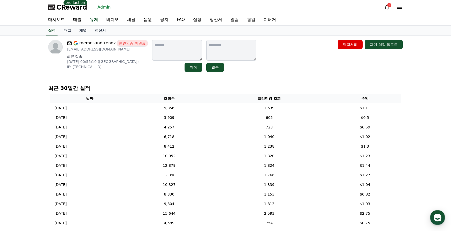
click at [419, 99] on div "memesandtrendz 본인인증 미완료 [EMAIL_ADDRESS][DOMAIN_NAME] 최근 접속 [DATE] 00:55:10 ([GE…" at bounding box center [225, 185] width 451 height 298
click at [85, 31] on link "채널" at bounding box center [83, 31] width 16 height 10
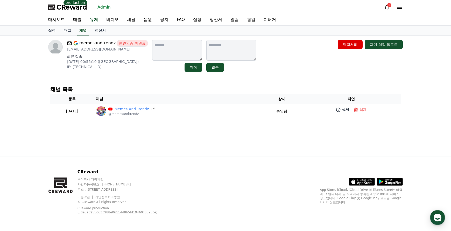
click at [142, 85] on div "채널 목록 등록 채널 상태 작업 [DATE] 08-01 Memes And Trendz @memesandtrendz 승인됨 상세 삭제" at bounding box center [225, 103] width 355 height 36
